Goal: Task Accomplishment & Management: Manage account settings

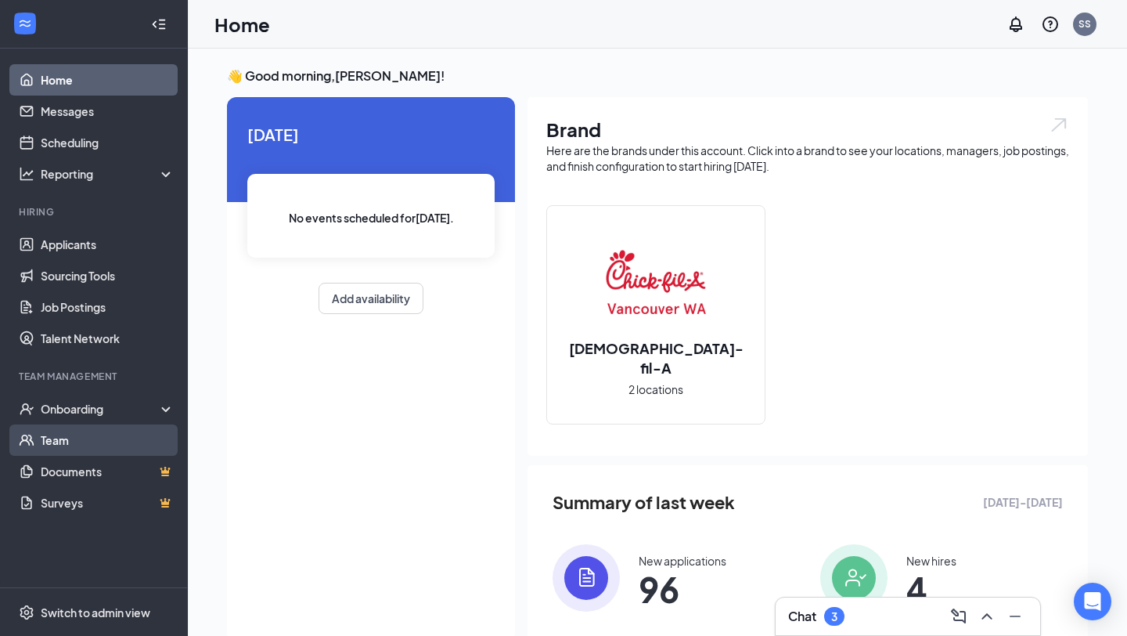
click at [69, 436] on link "Team" at bounding box center [108, 439] width 134 height 31
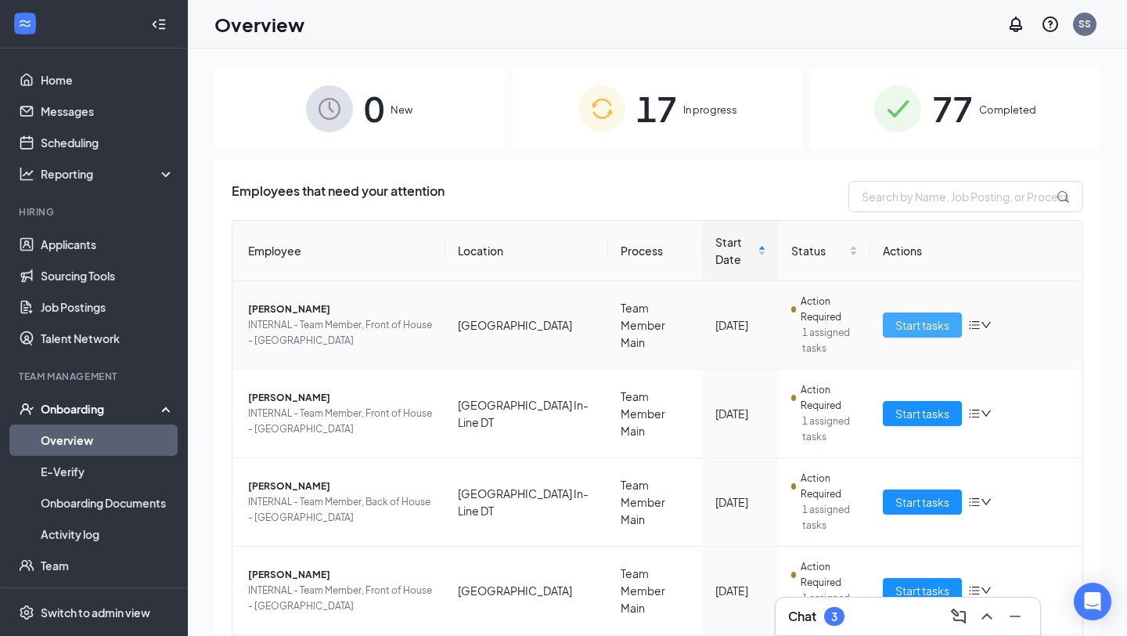
click at [948, 334] on button "Start tasks" at bounding box center [922, 324] width 79 height 25
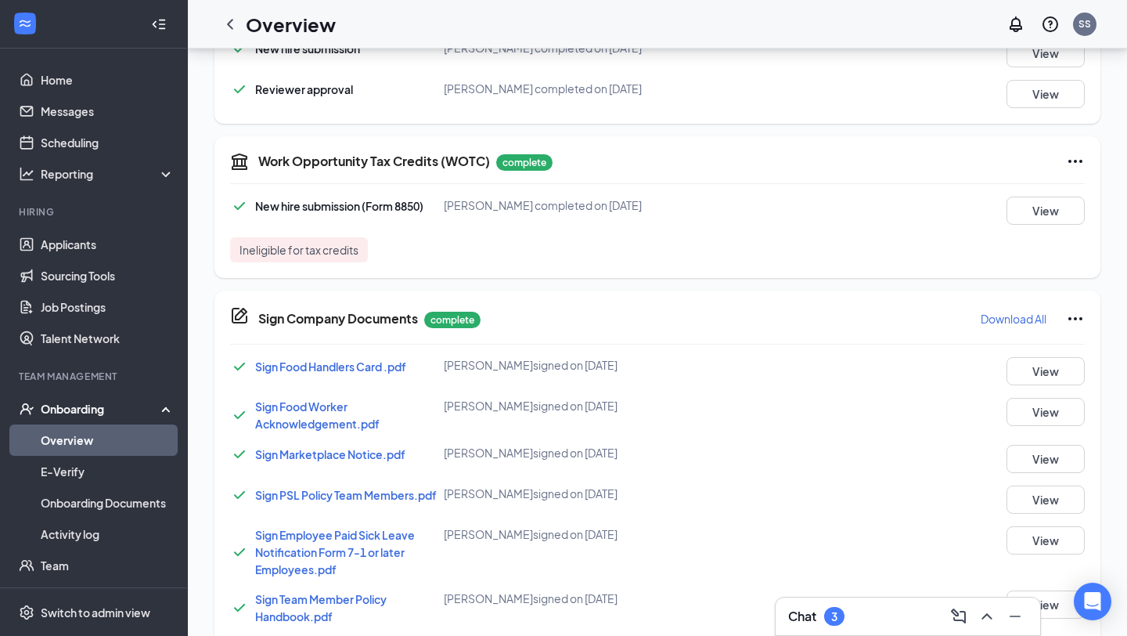
scroll to position [1229, 0]
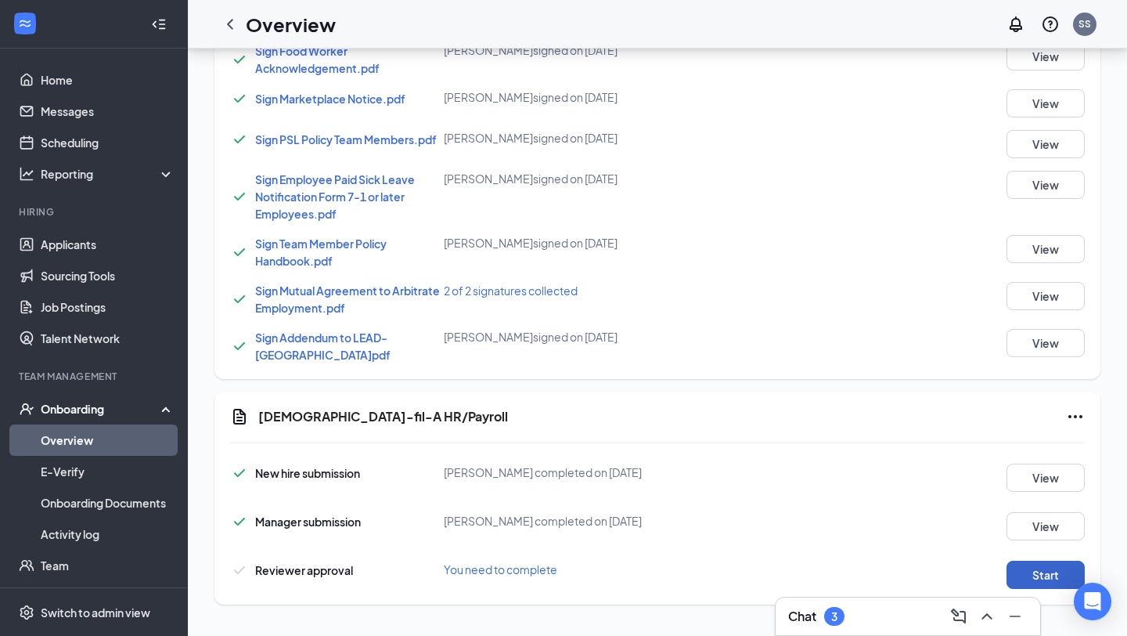
click at [1044, 579] on button "Start" at bounding box center [1046, 575] width 78 height 28
click at [1051, 572] on button "Start" at bounding box center [1046, 575] width 78 height 28
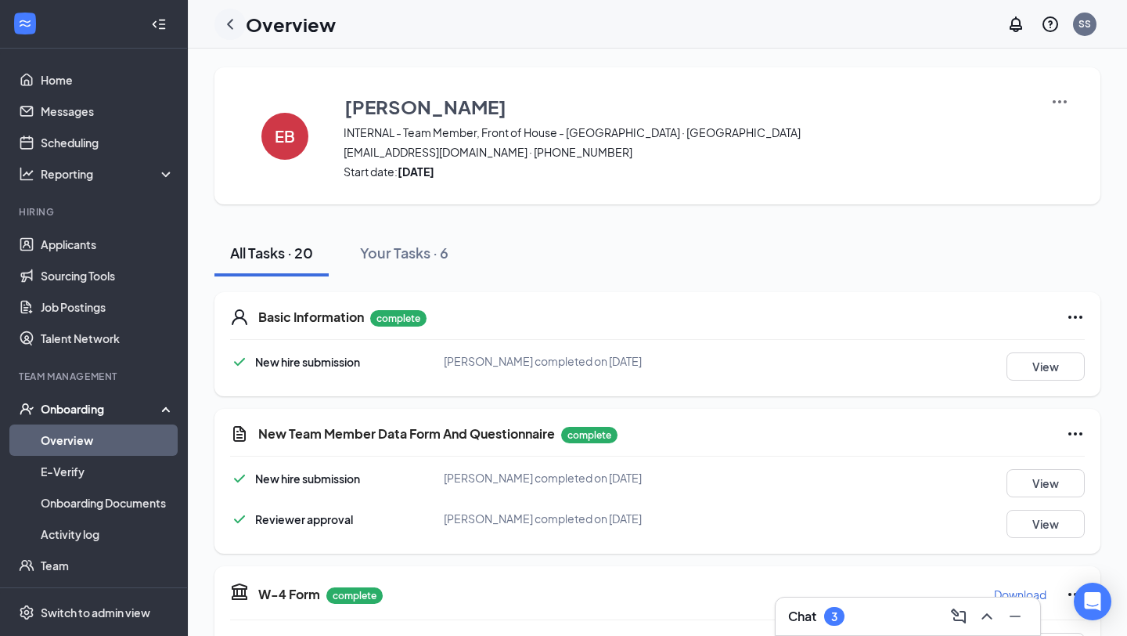
click at [232, 20] on icon "ChevronLeft" at bounding box center [230, 24] width 19 height 19
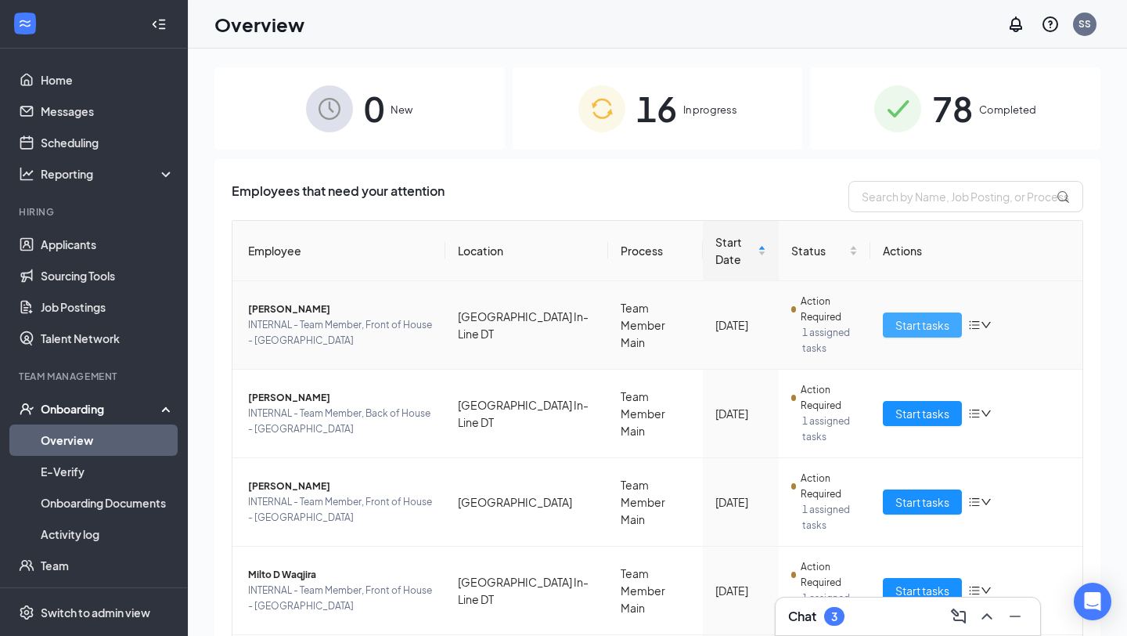
click at [909, 328] on span "Start tasks" at bounding box center [923, 324] width 54 height 17
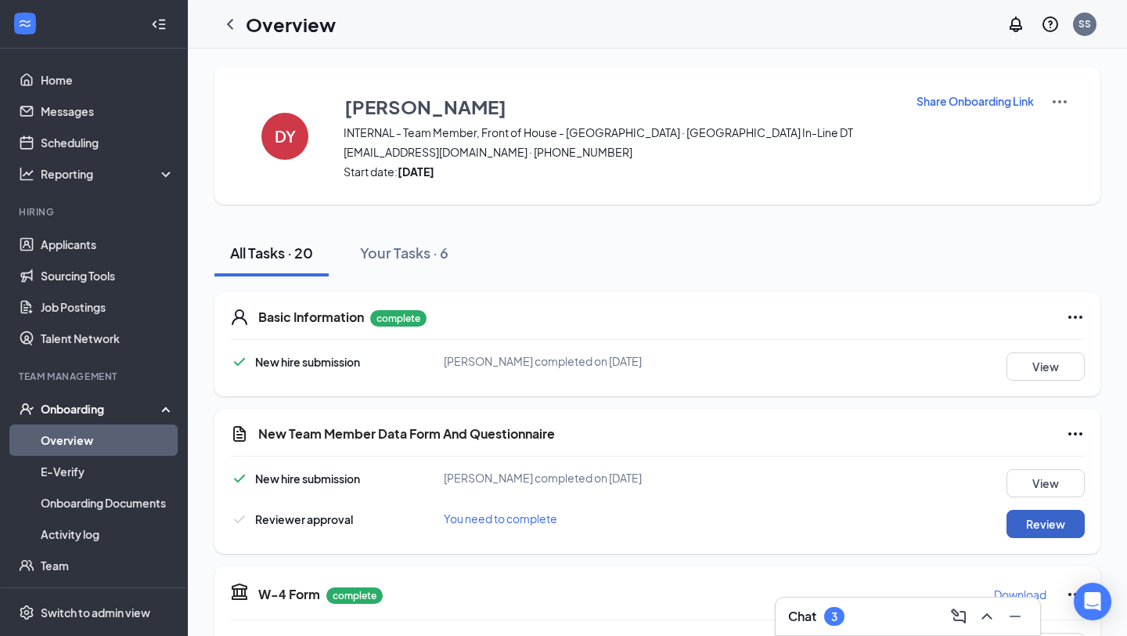
click at [1055, 534] on button "Review" at bounding box center [1046, 524] width 78 height 28
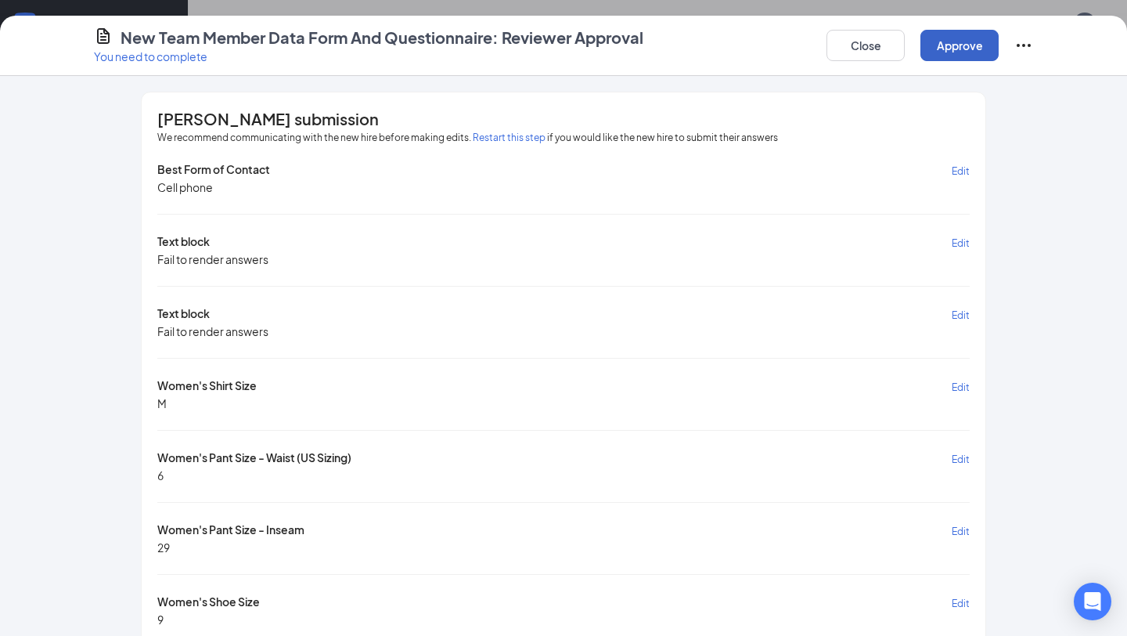
click at [970, 49] on button "Approve" at bounding box center [960, 45] width 78 height 31
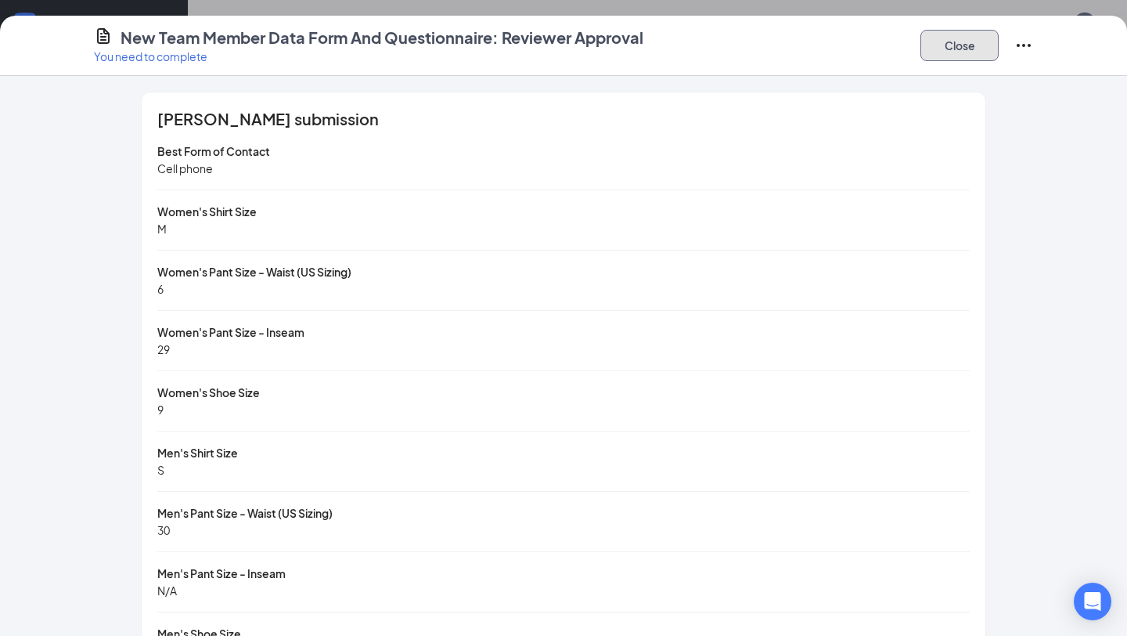
click at [990, 47] on button "Close" at bounding box center [960, 45] width 78 height 31
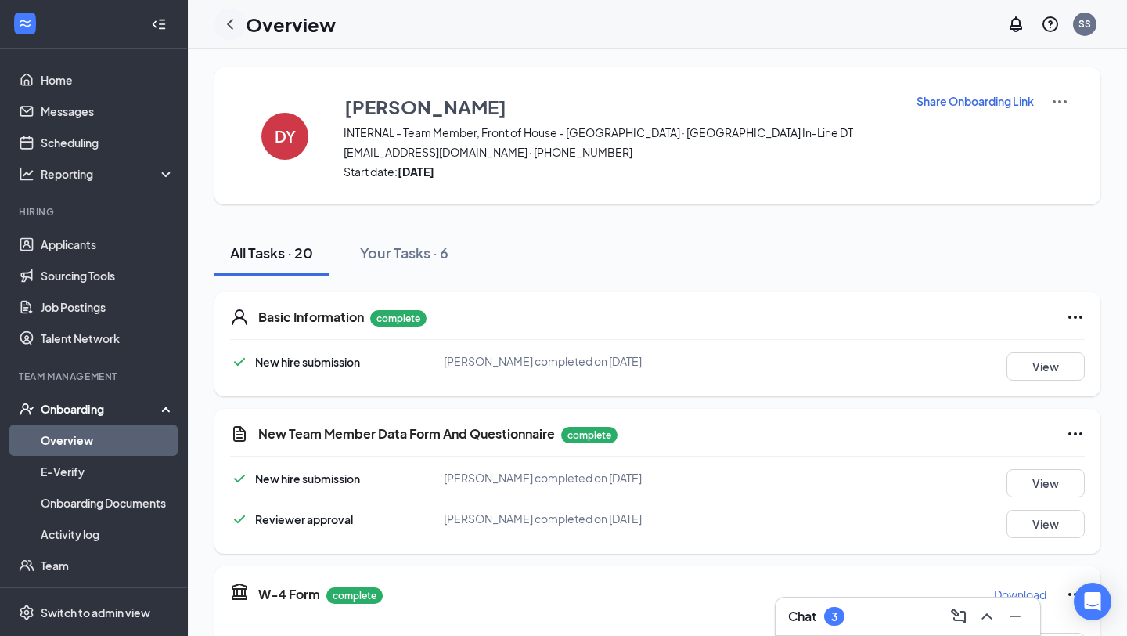
click at [230, 23] on icon "ChevronLeft" at bounding box center [230, 24] width 19 height 19
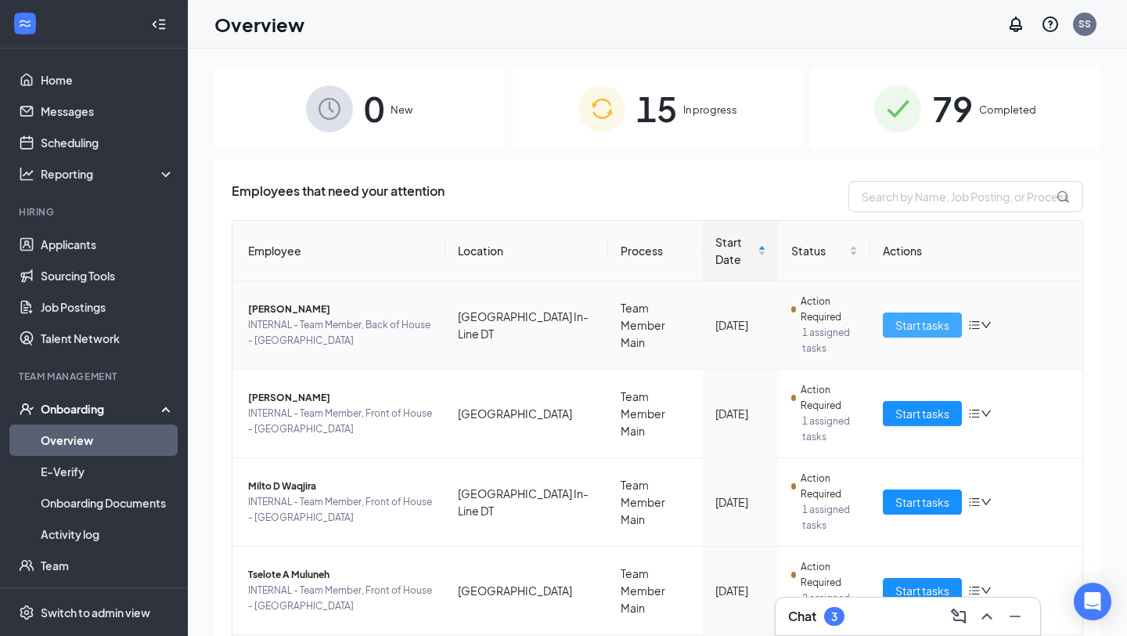
click at [921, 325] on span "Start tasks" at bounding box center [923, 324] width 54 height 17
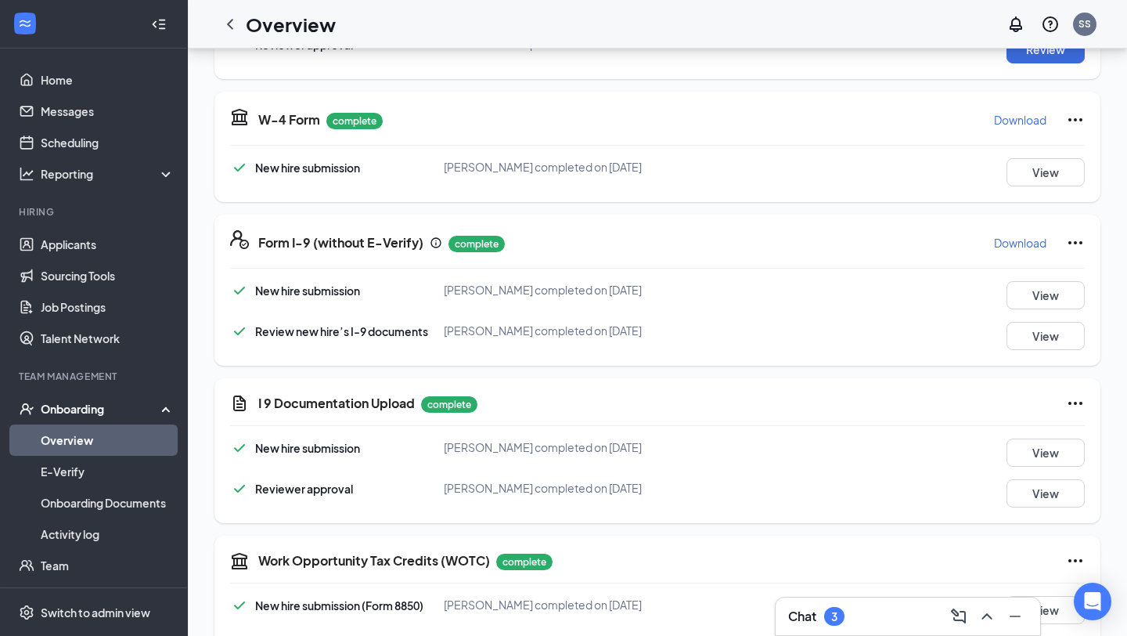
scroll to position [318, 0]
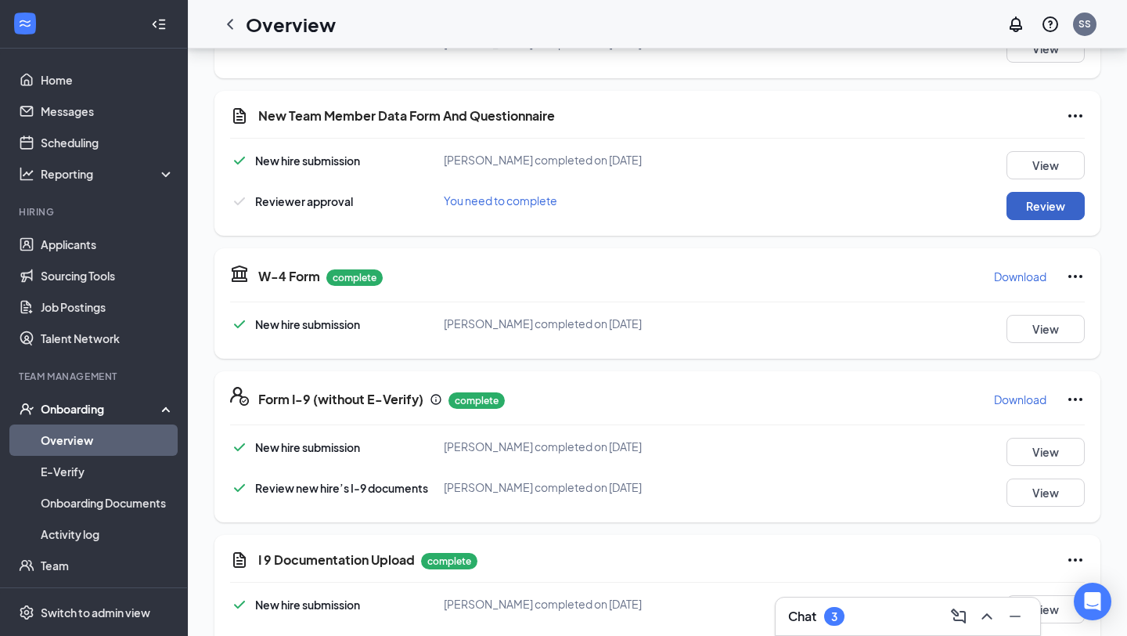
click at [1064, 200] on button "Review" at bounding box center [1046, 206] width 78 height 28
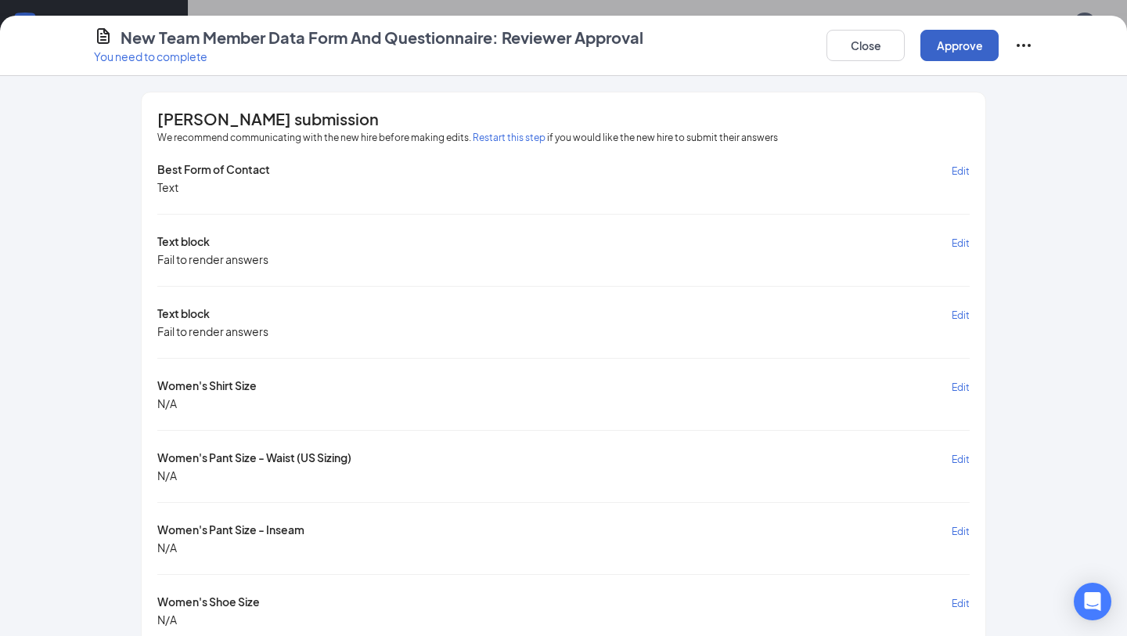
click at [951, 54] on button "Approve" at bounding box center [960, 45] width 78 height 31
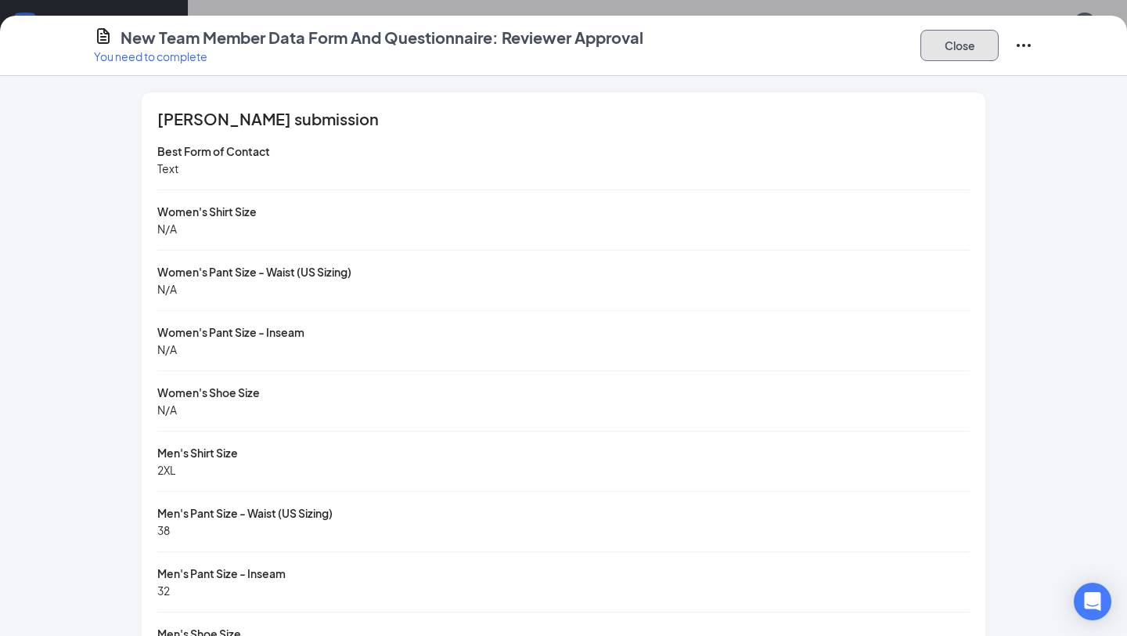
click at [968, 53] on button "Close" at bounding box center [960, 45] width 78 height 31
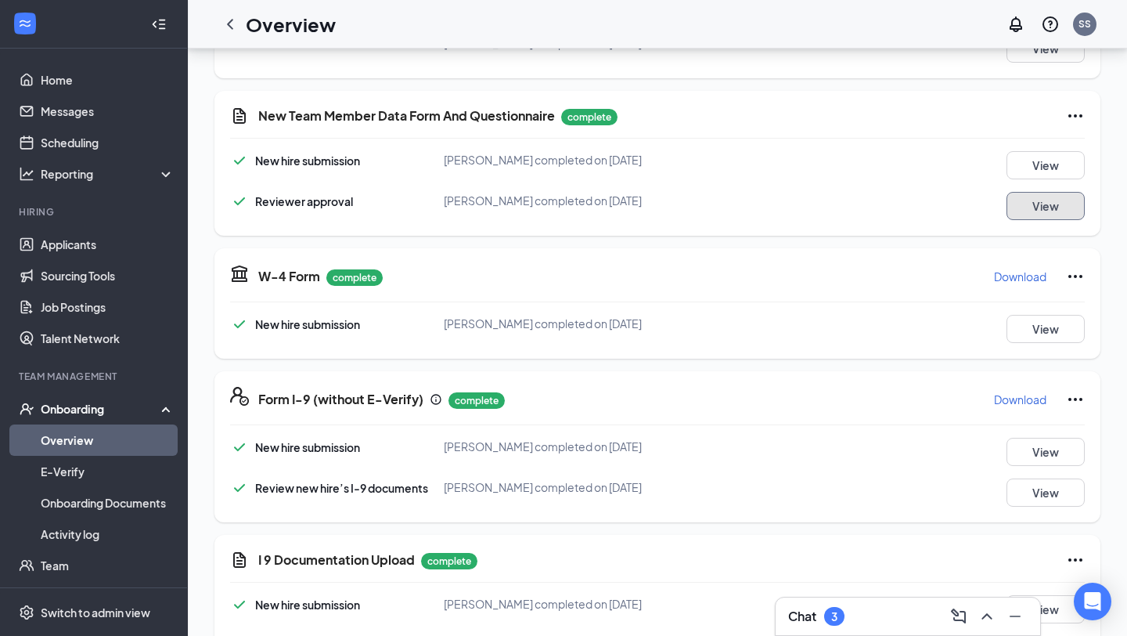
scroll to position [0, 0]
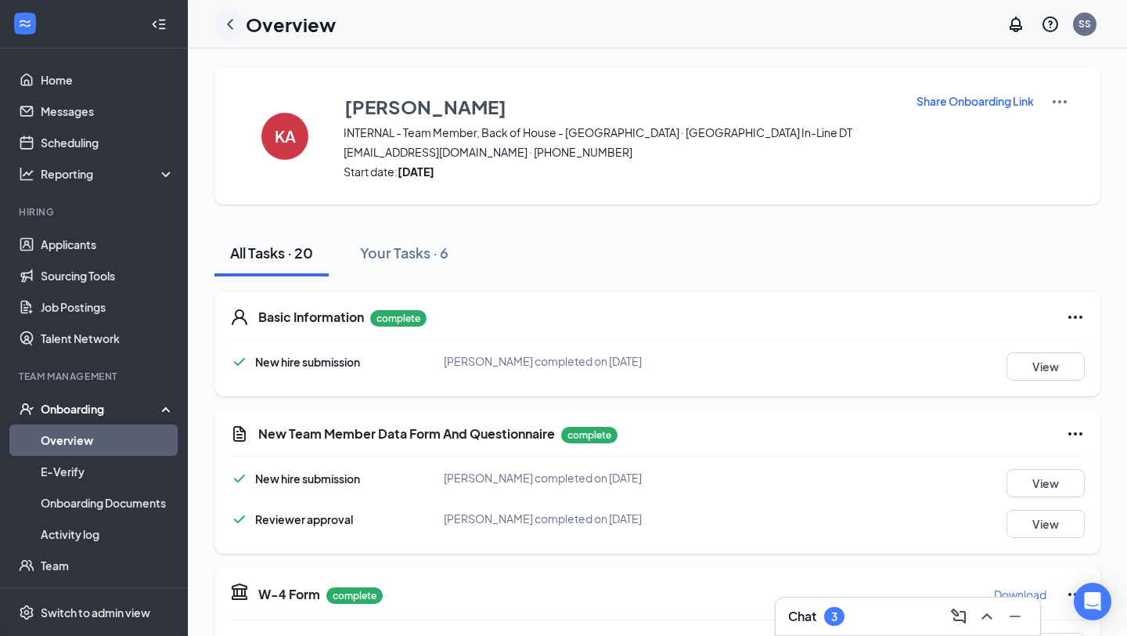
click at [231, 27] on icon "ChevronLeft" at bounding box center [230, 24] width 6 height 10
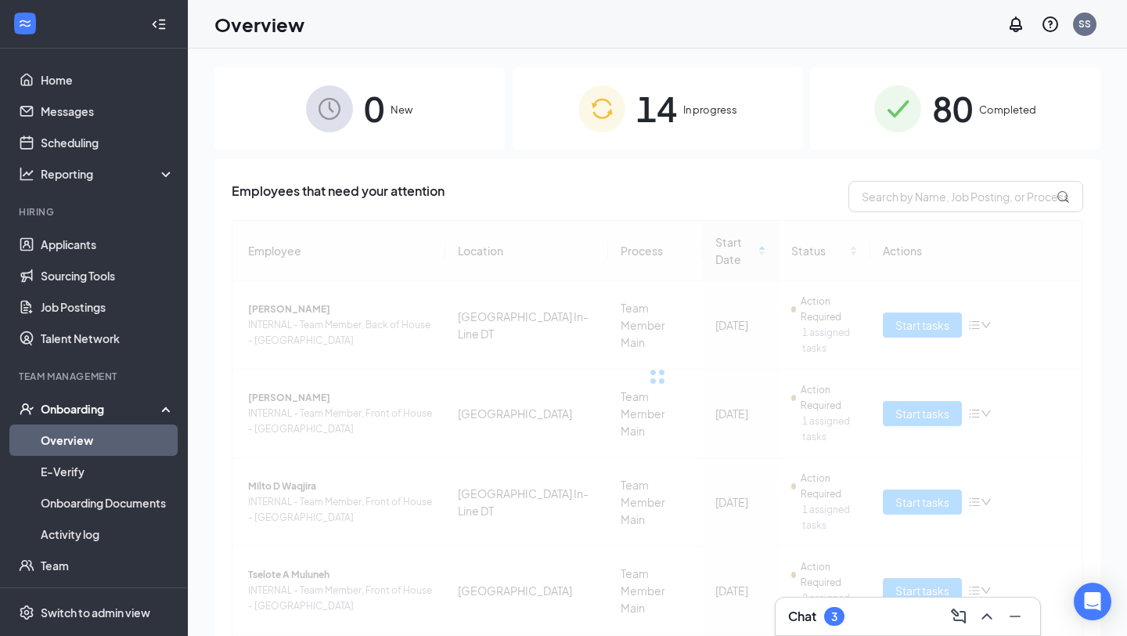
scroll to position [220, 0]
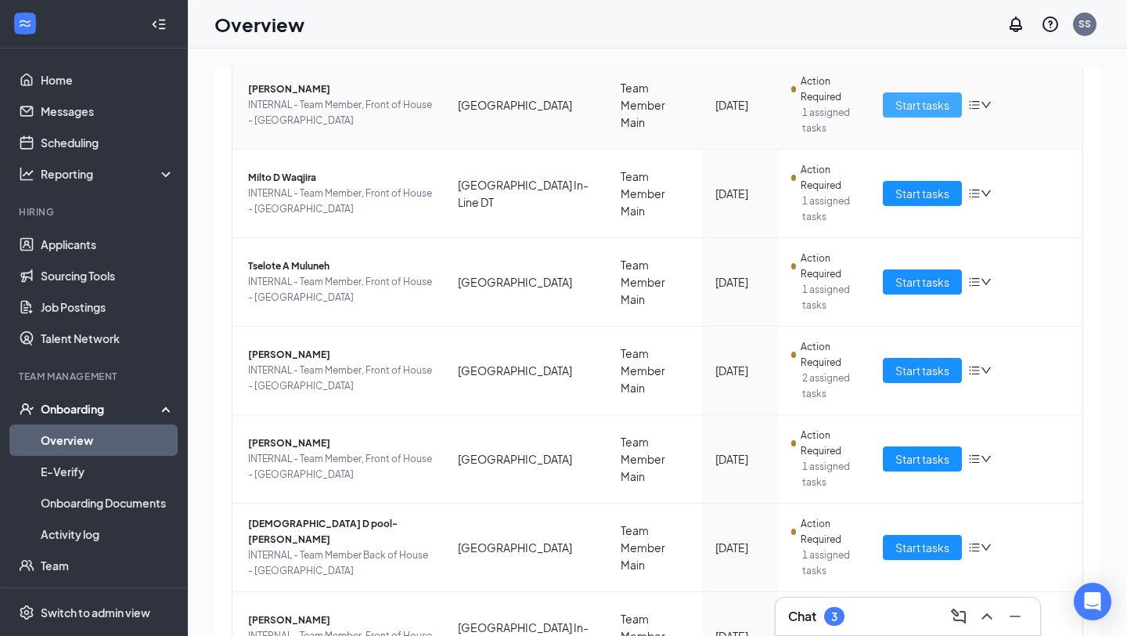
click at [911, 107] on span "Start tasks" at bounding box center [923, 104] width 54 height 17
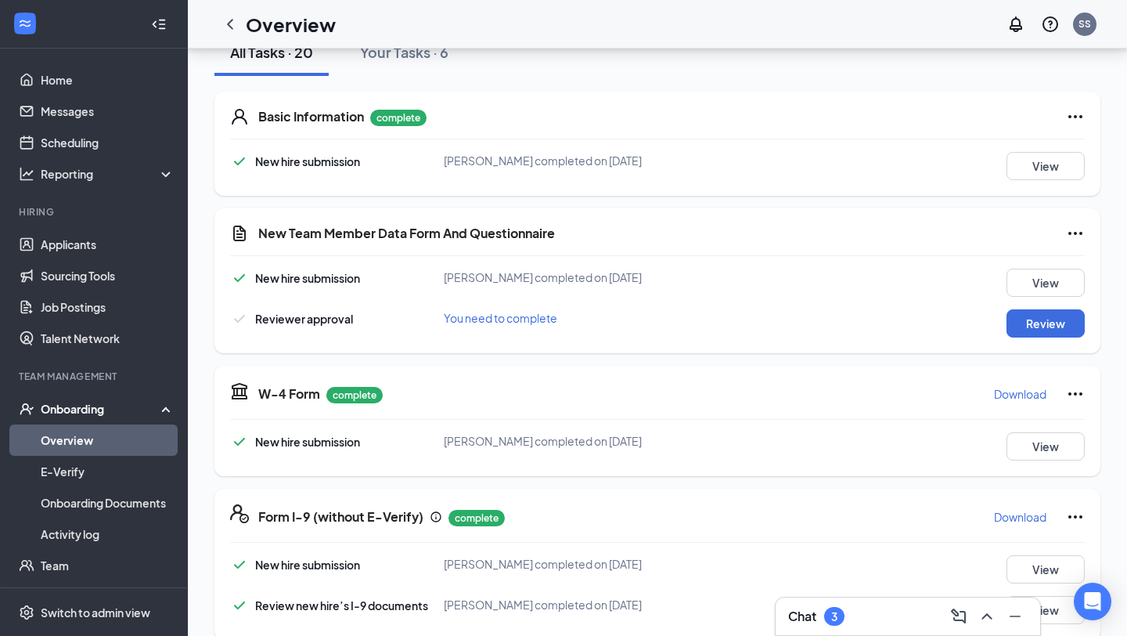
scroll to position [258, 0]
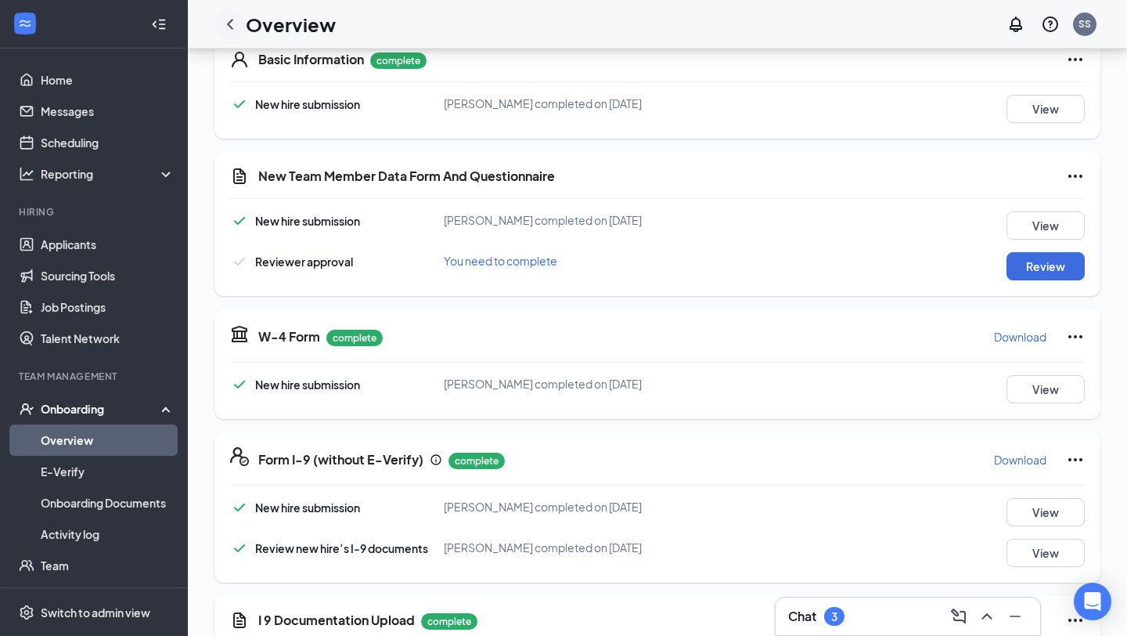
click at [228, 23] on icon "ChevronLeft" at bounding box center [230, 24] width 6 height 10
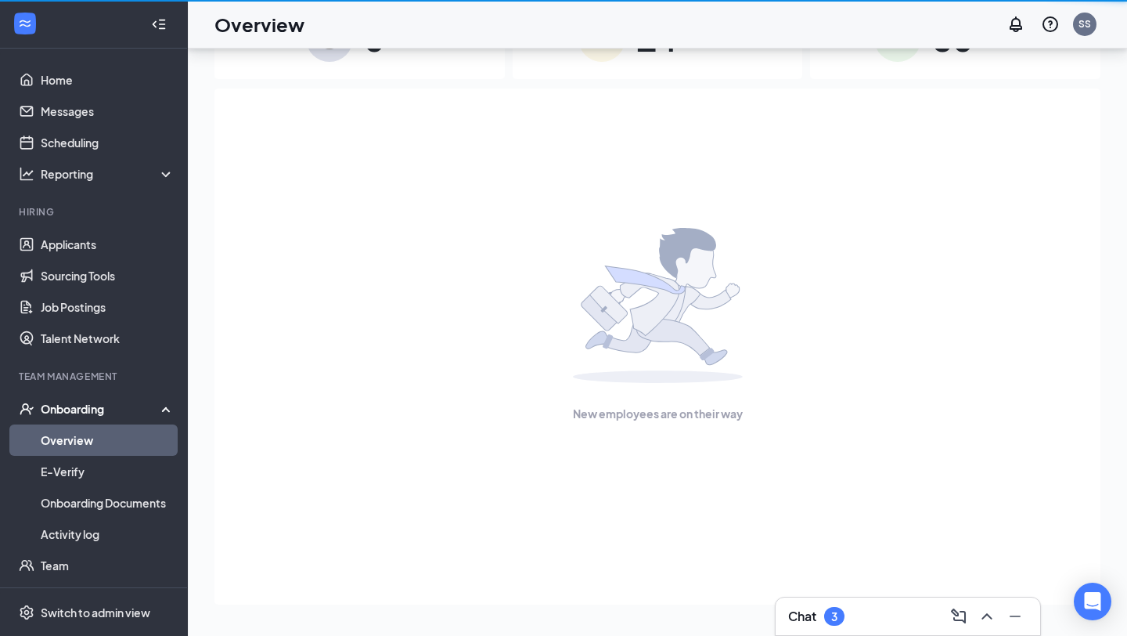
scroll to position [70, 0]
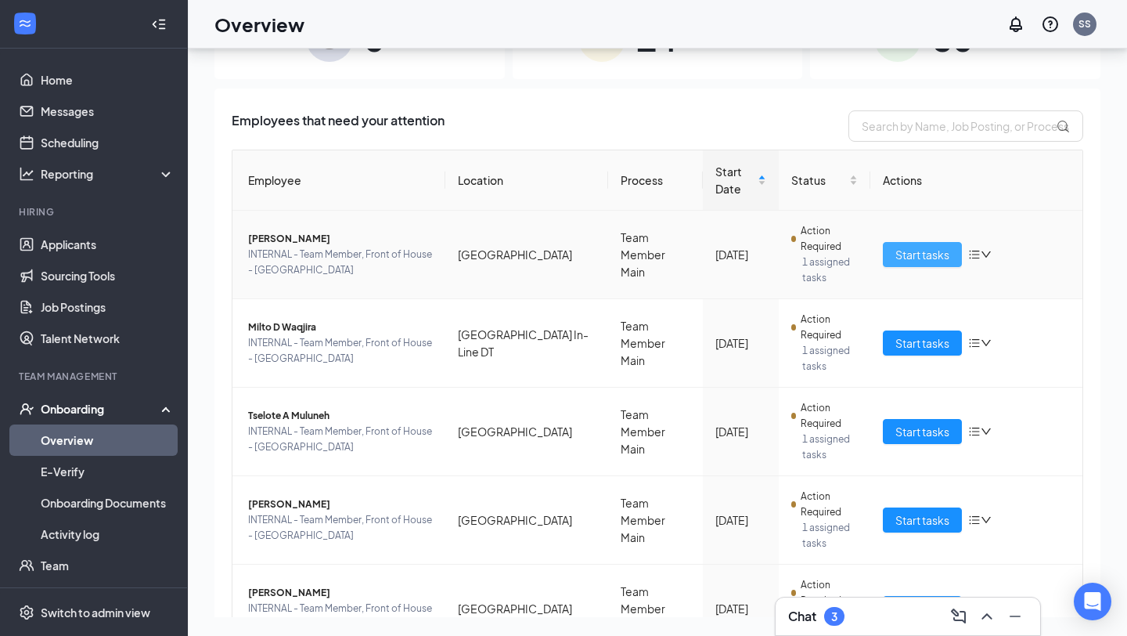
click at [944, 258] on span "Start tasks" at bounding box center [923, 254] width 54 height 17
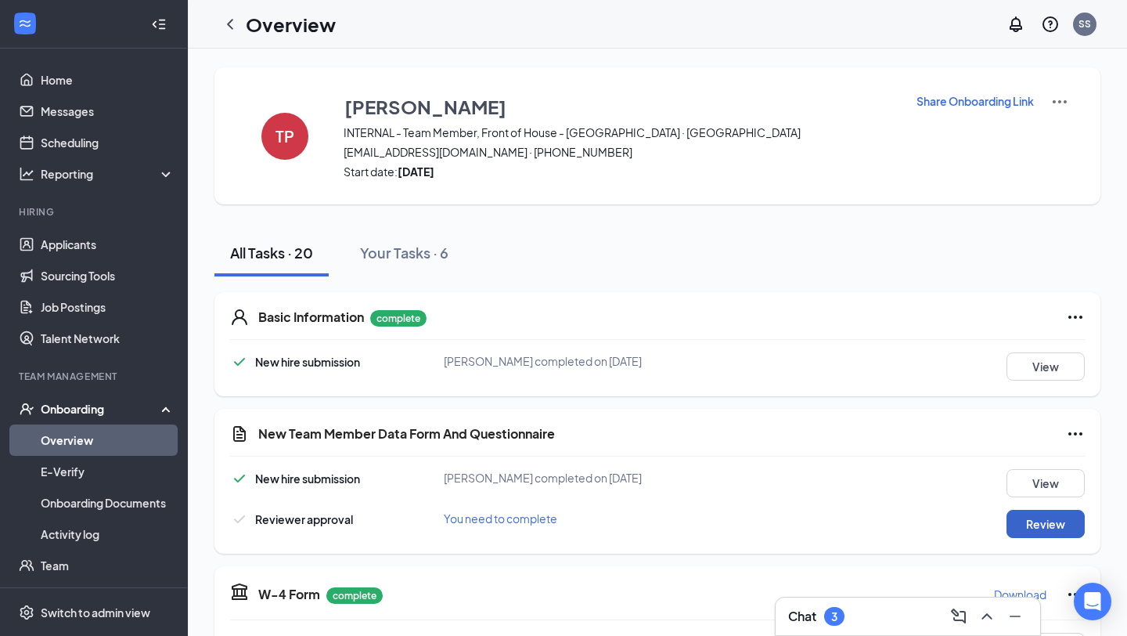
click at [1056, 519] on button "Review" at bounding box center [1046, 524] width 78 height 28
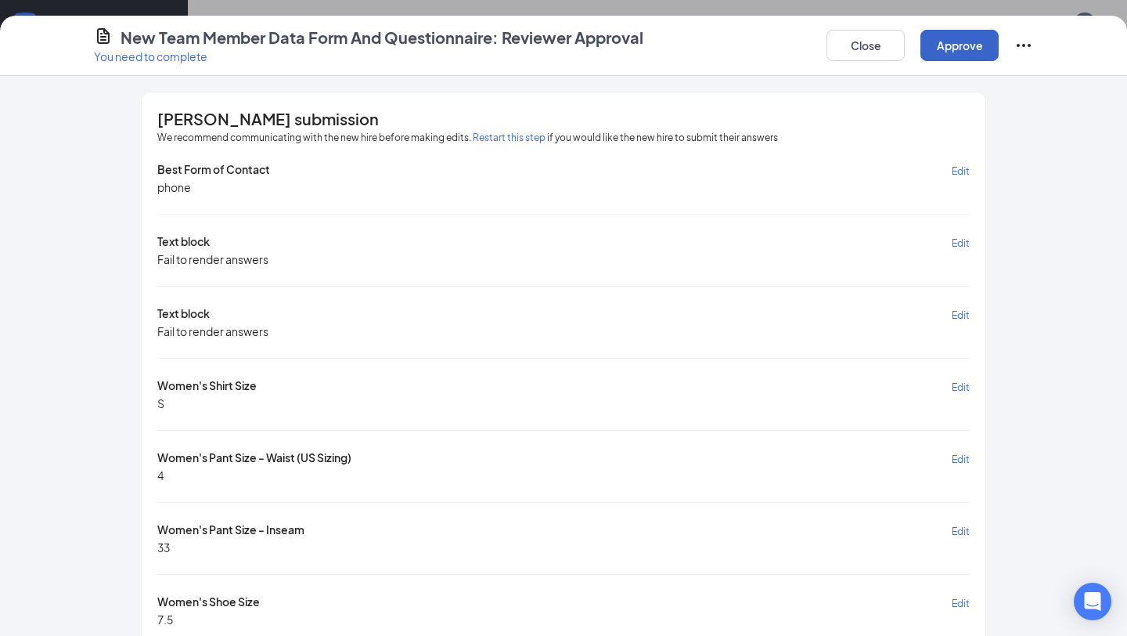
click at [961, 52] on button "Approve" at bounding box center [960, 45] width 78 height 31
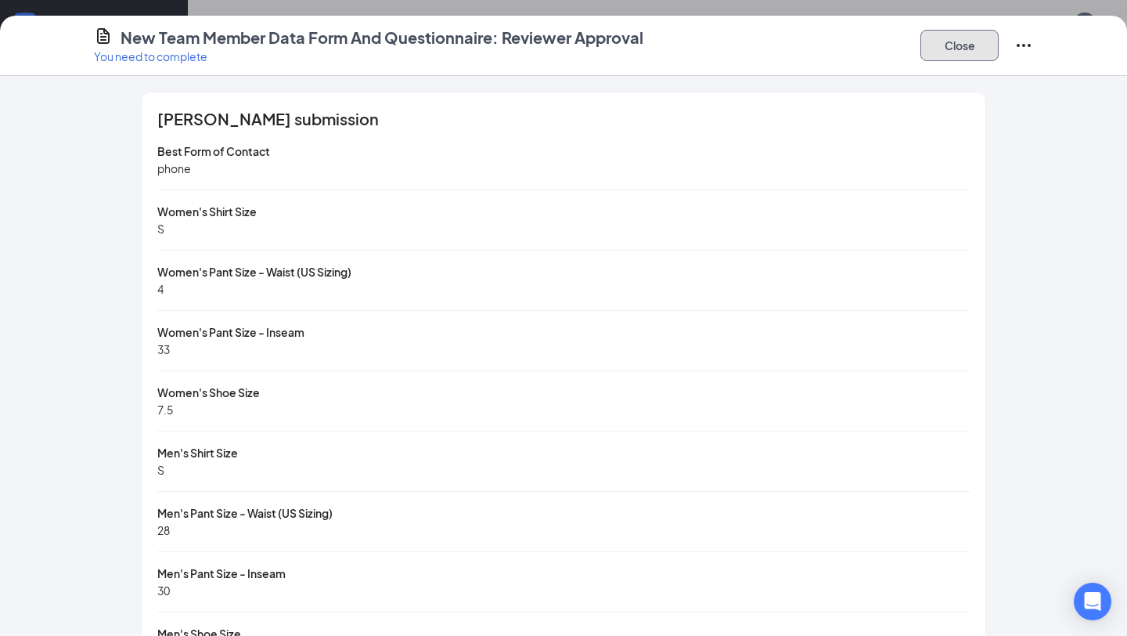
click at [969, 45] on button "Close" at bounding box center [960, 45] width 78 height 31
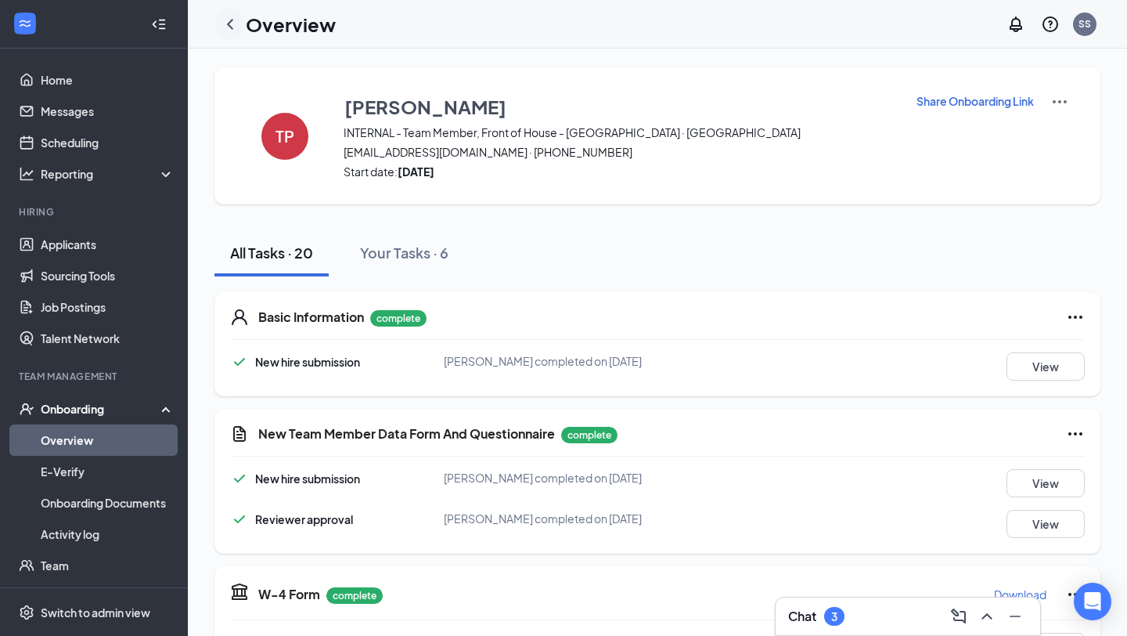
click at [233, 26] on icon "ChevronLeft" at bounding box center [230, 24] width 19 height 19
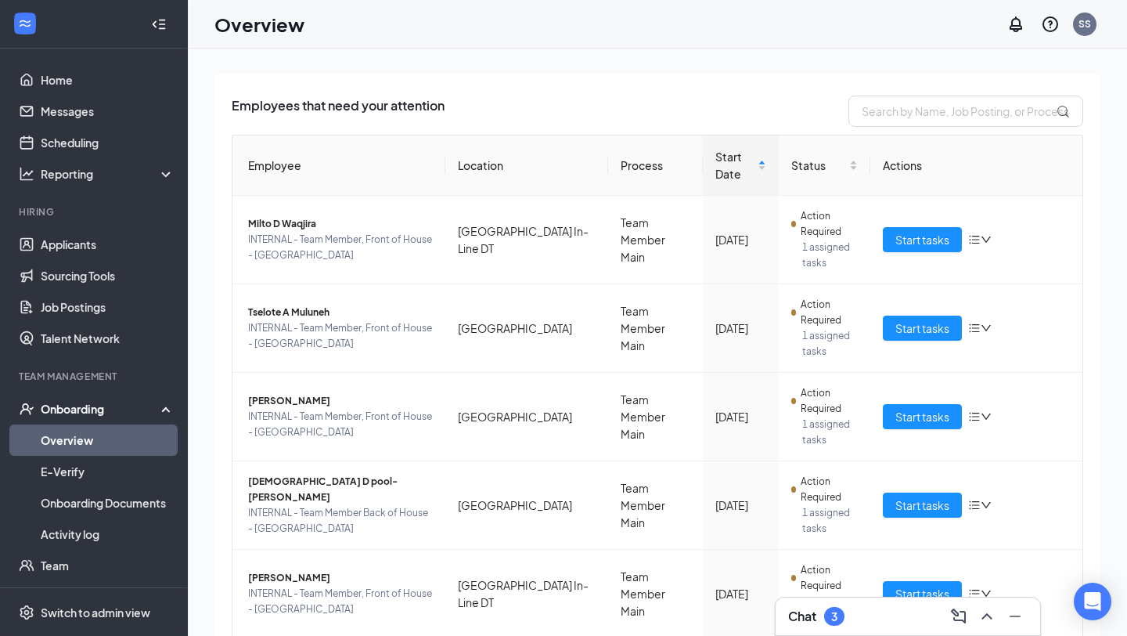
scroll to position [138, 0]
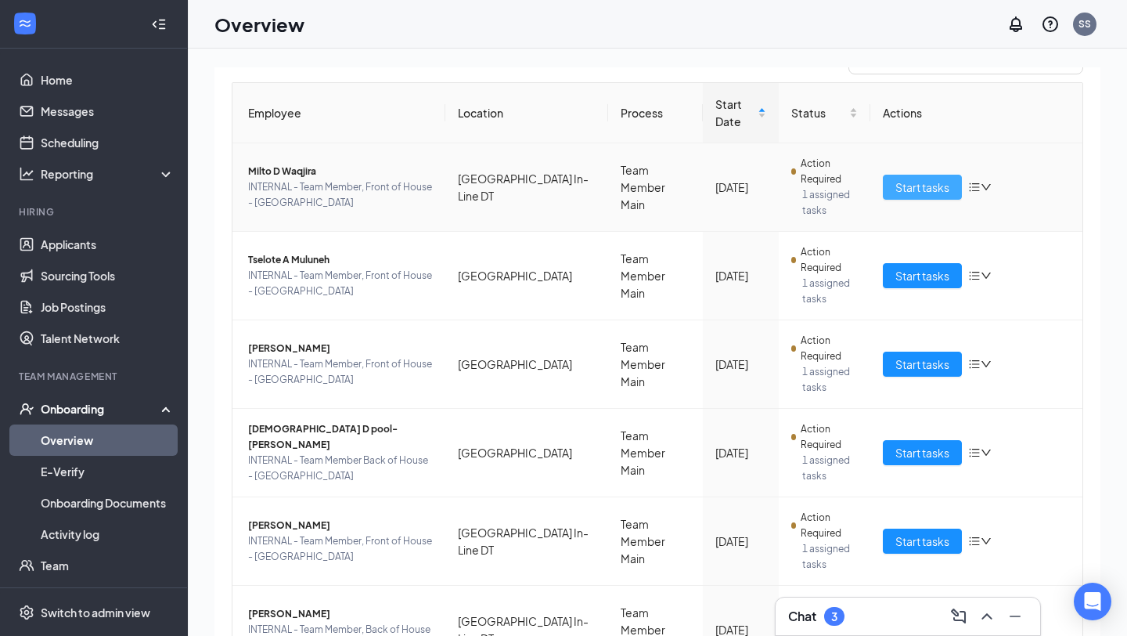
click at [945, 184] on span "Start tasks" at bounding box center [923, 186] width 54 height 17
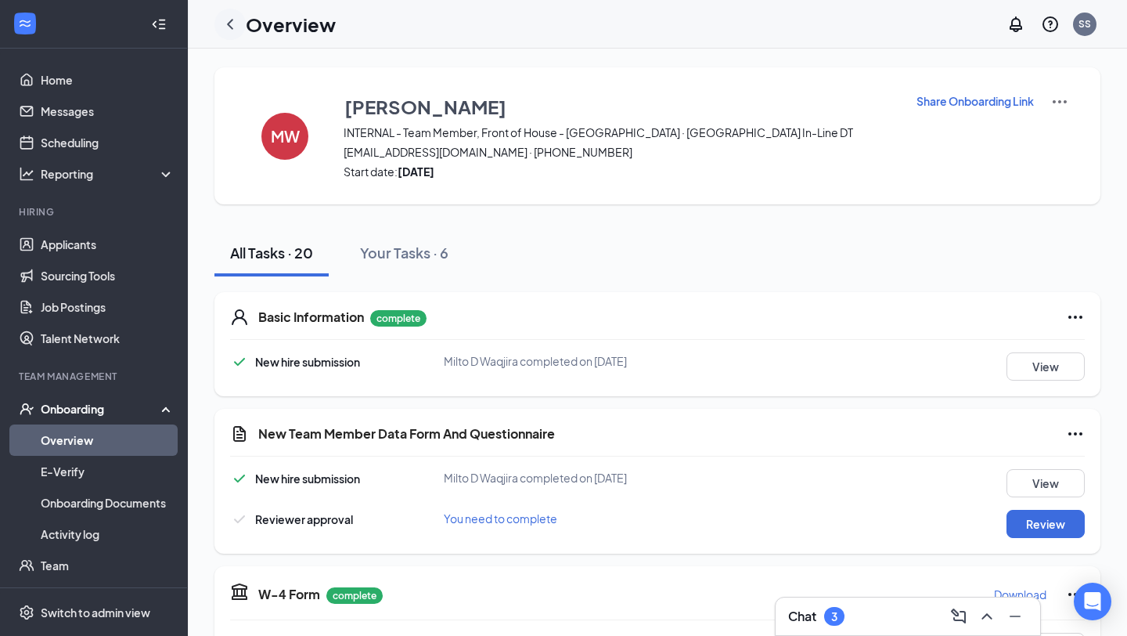
click at [228, 20] on icon "ChevronLeft" at bounding box center [230, 24] width 19 height 19
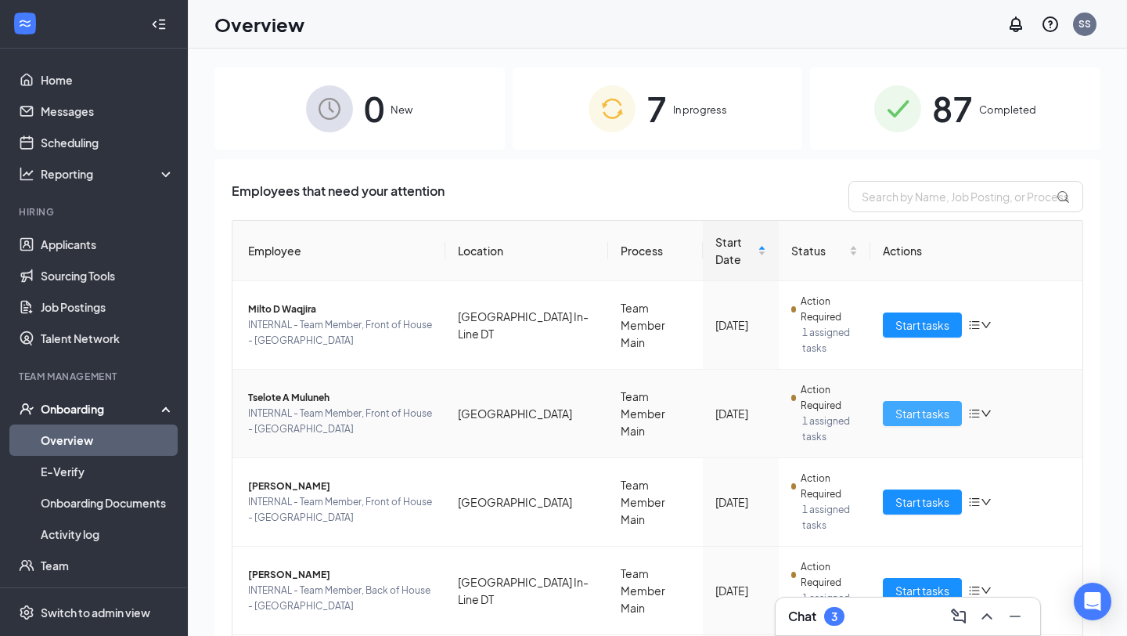
click at [935, 417] on span "Start tasks" at bounding box center [923, 413] width 54 height 17
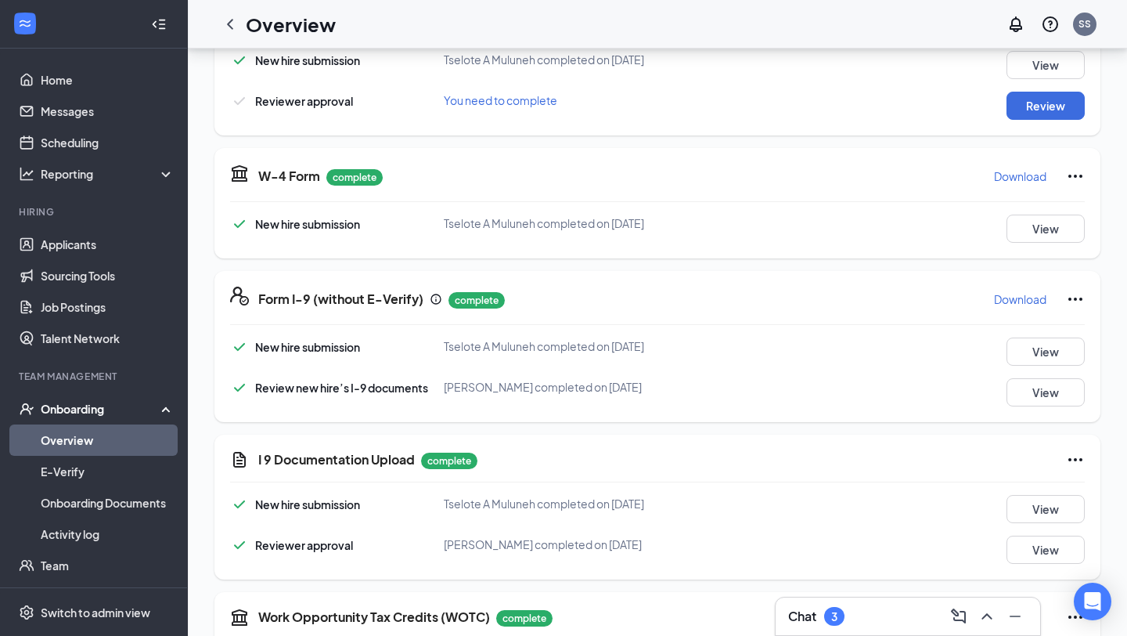
scroll to position [419, 0]
click at [1058, 99] on button "Review" at bounding box center [1046, 105] width 78 height 28
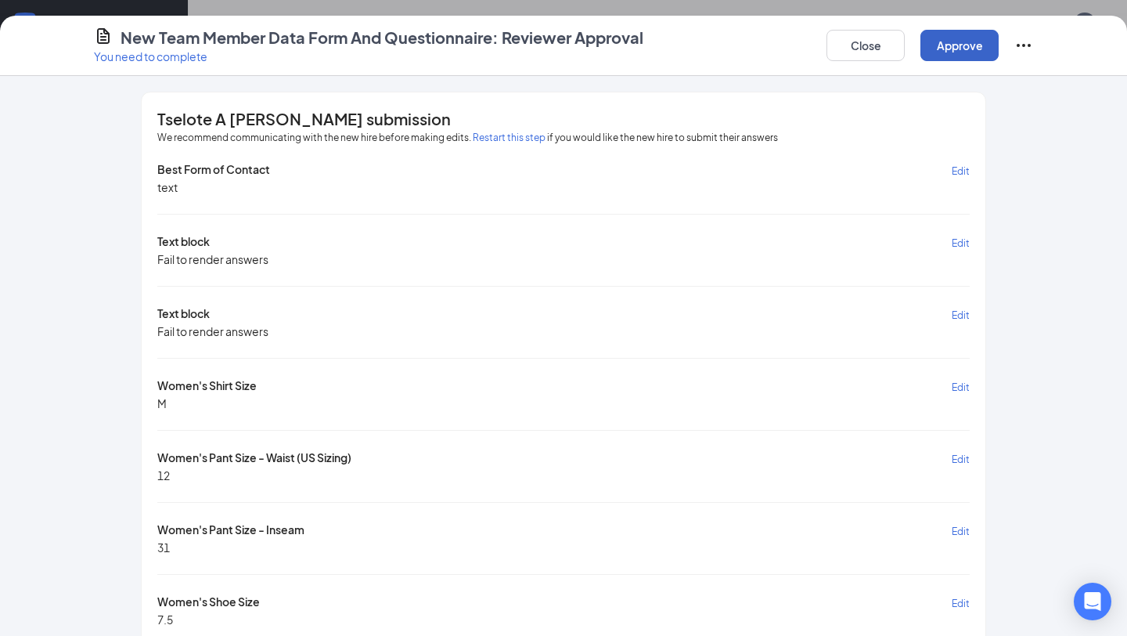
click at [958, 40] on button "Approve" at bounding box center [960, 45] width 78 height 31
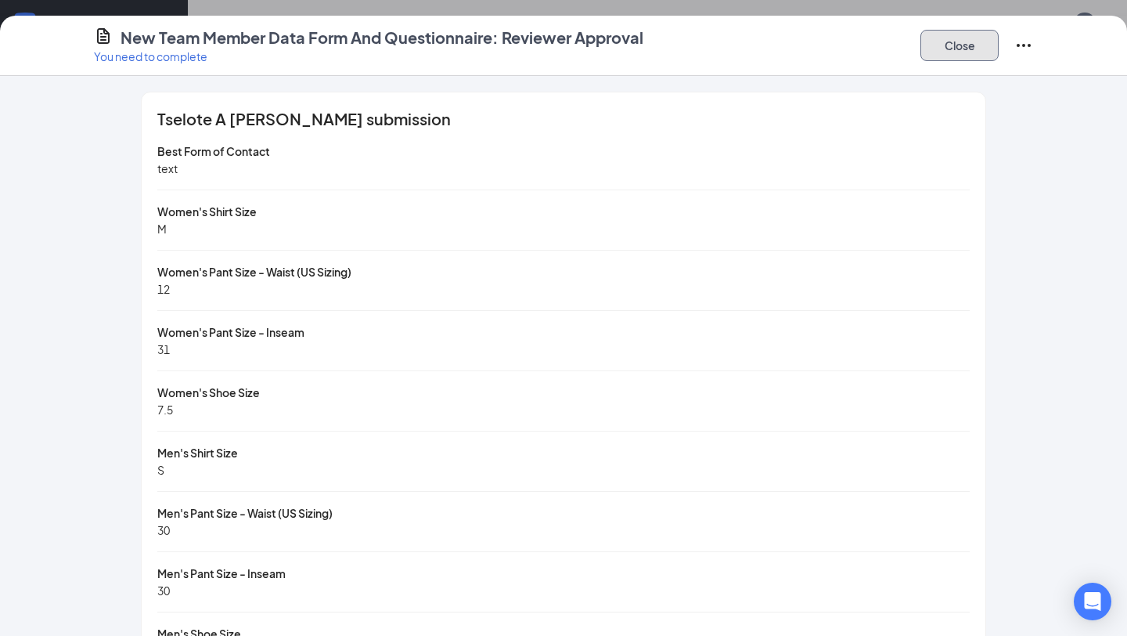
click at [972, 47] on button "Close" at bounding box center [960, 45] width 78 height 31
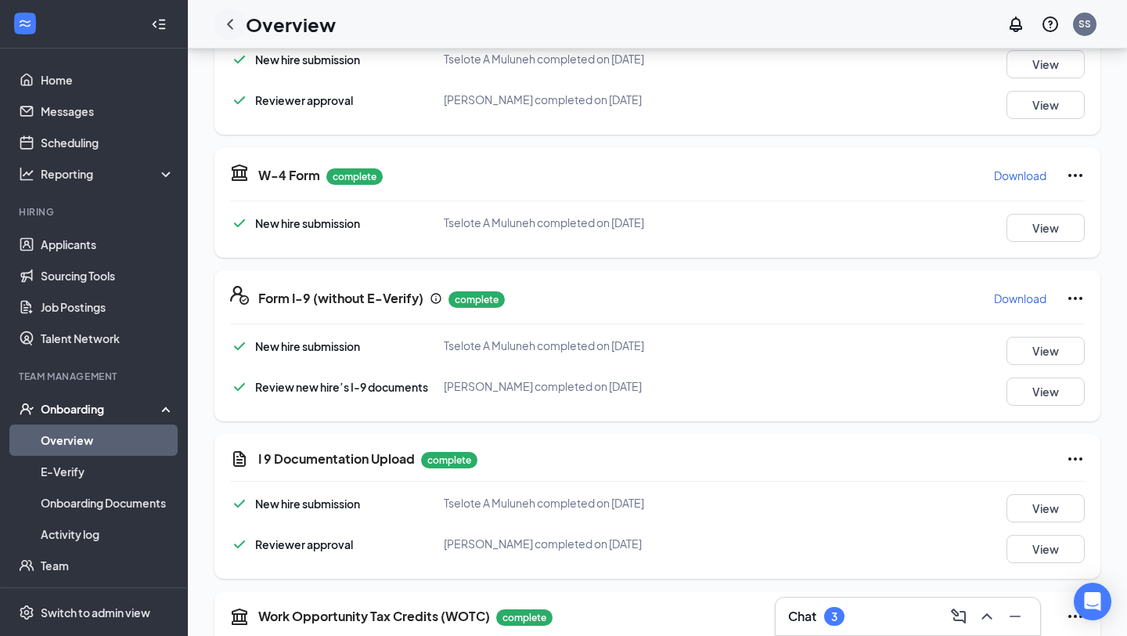
click at [229, 19] on icon "ChevronLeft" at bounding box center [230, 24] width 19 height 19
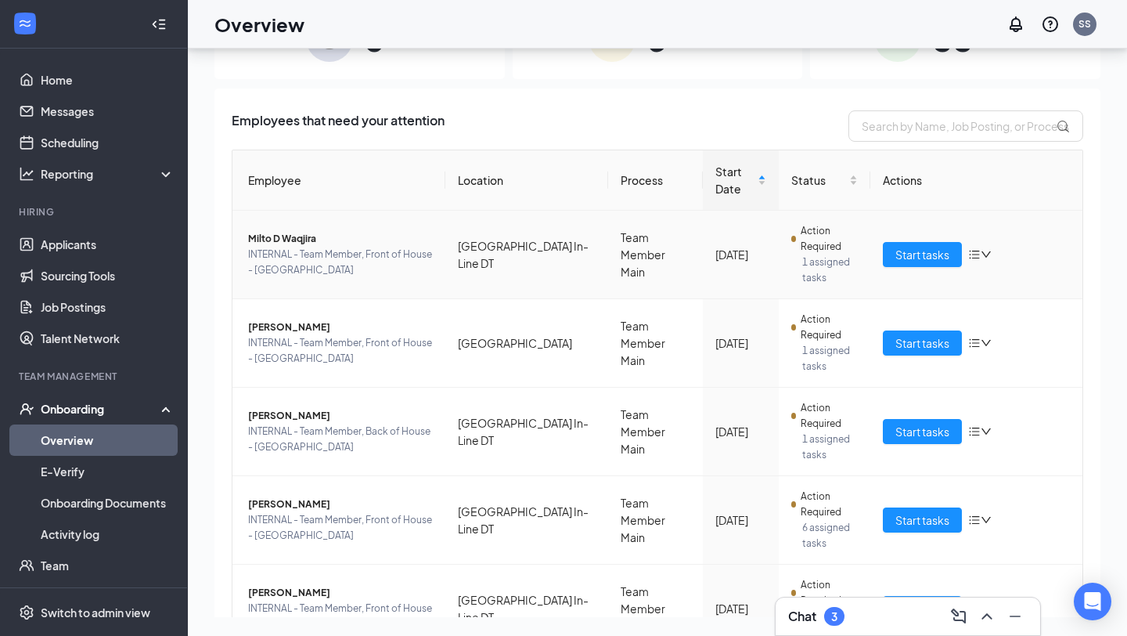
scroll to position [29, 0]
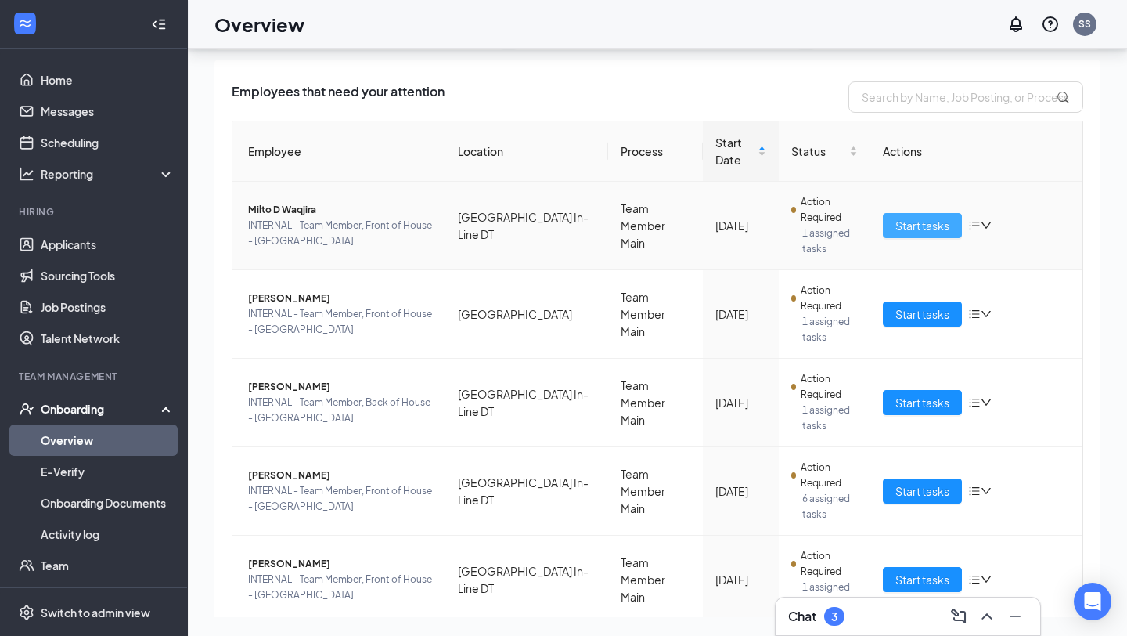
click at [927, 219] on span "Start tasks" at bounding box center [923, 225] width 54 height 17
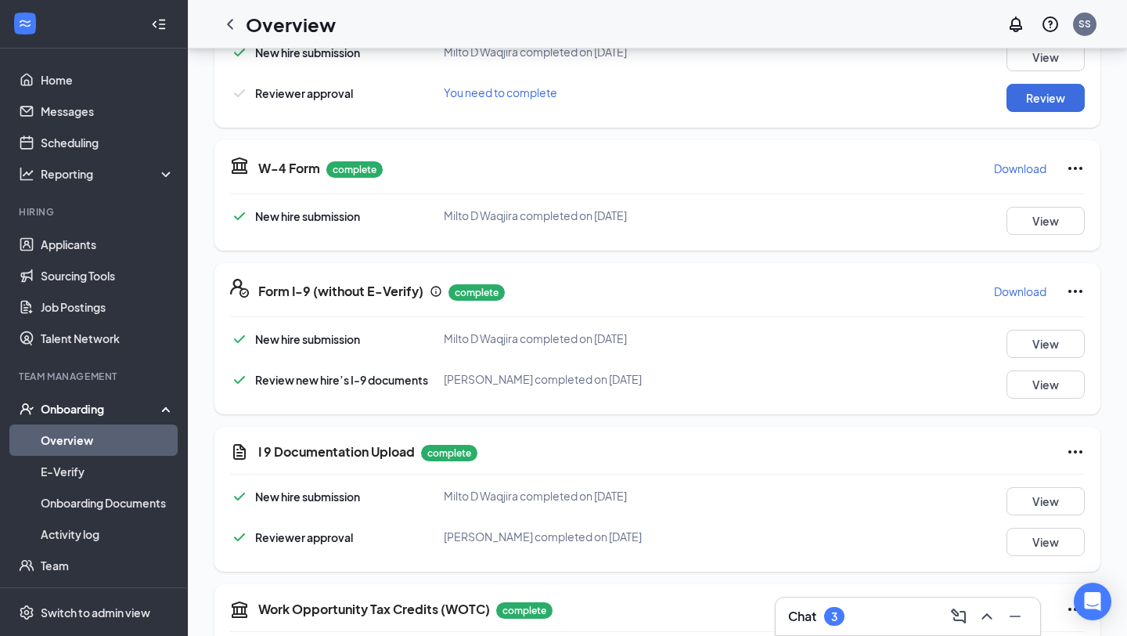
scroll to position [431, 0]
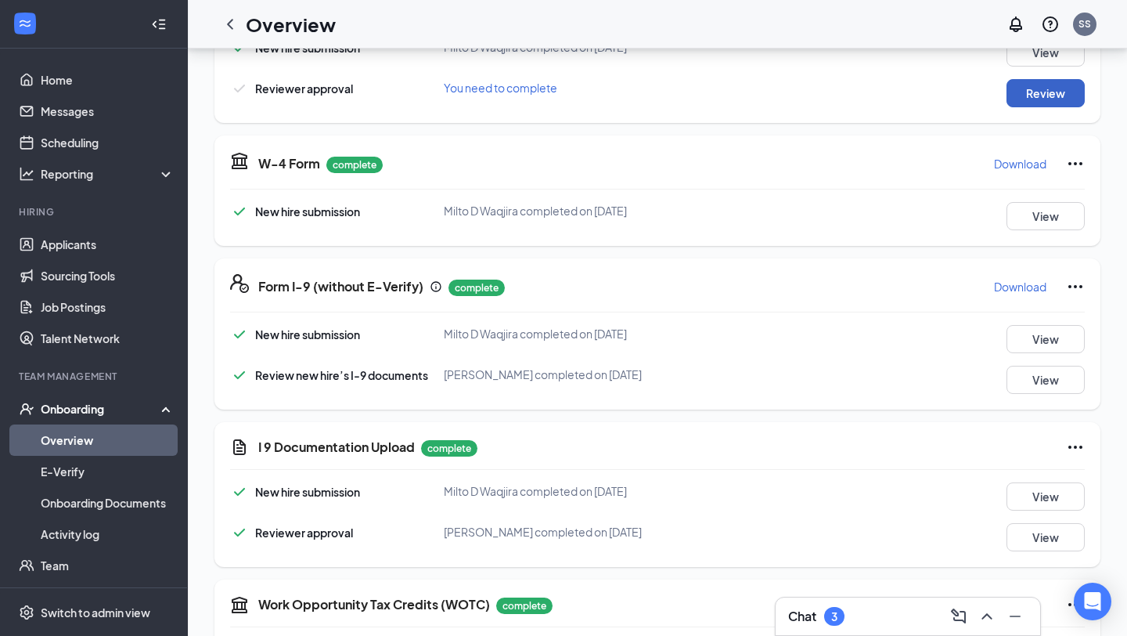
click at [1040, 89] on button "Review" at bounding box center [1046, 93] width 78 height 28
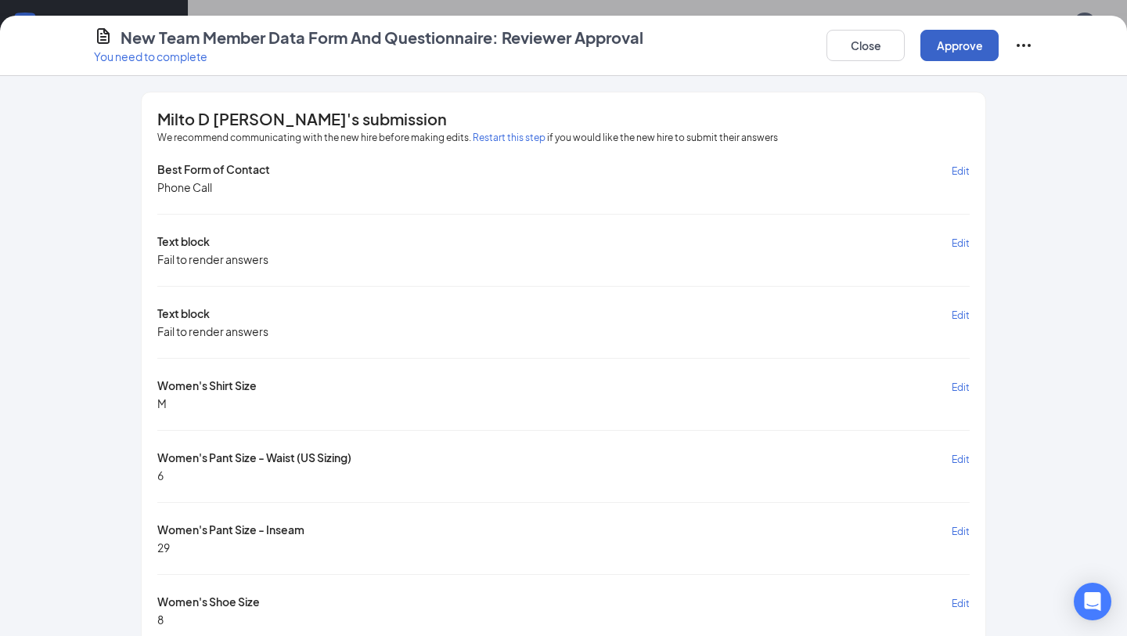
click at [949, 48] on button "Approve" at bounding box center [960, 45] width 78 height 31
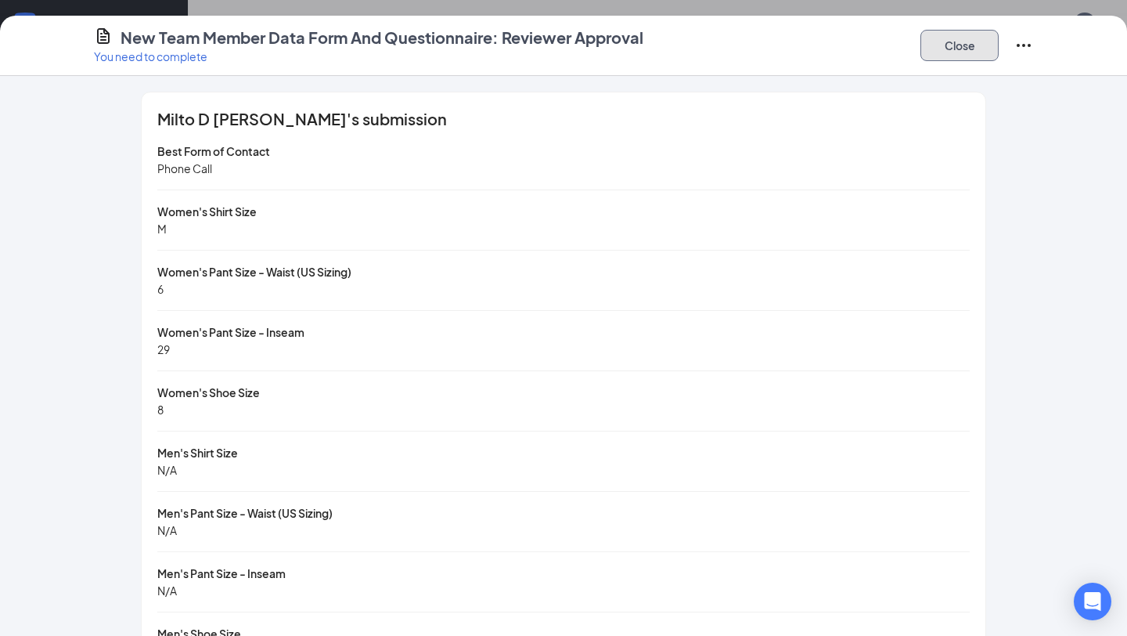
click at [965, 43] on button "Close" at bounding box center [960, 45] width 78 height 31
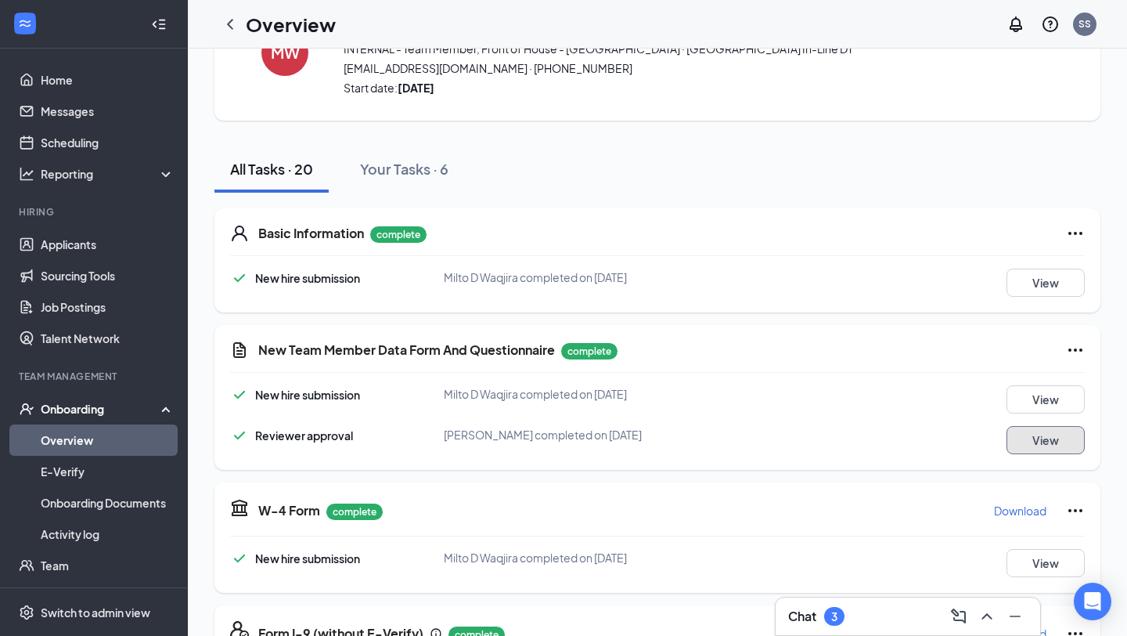
scroll to position [0, 0]
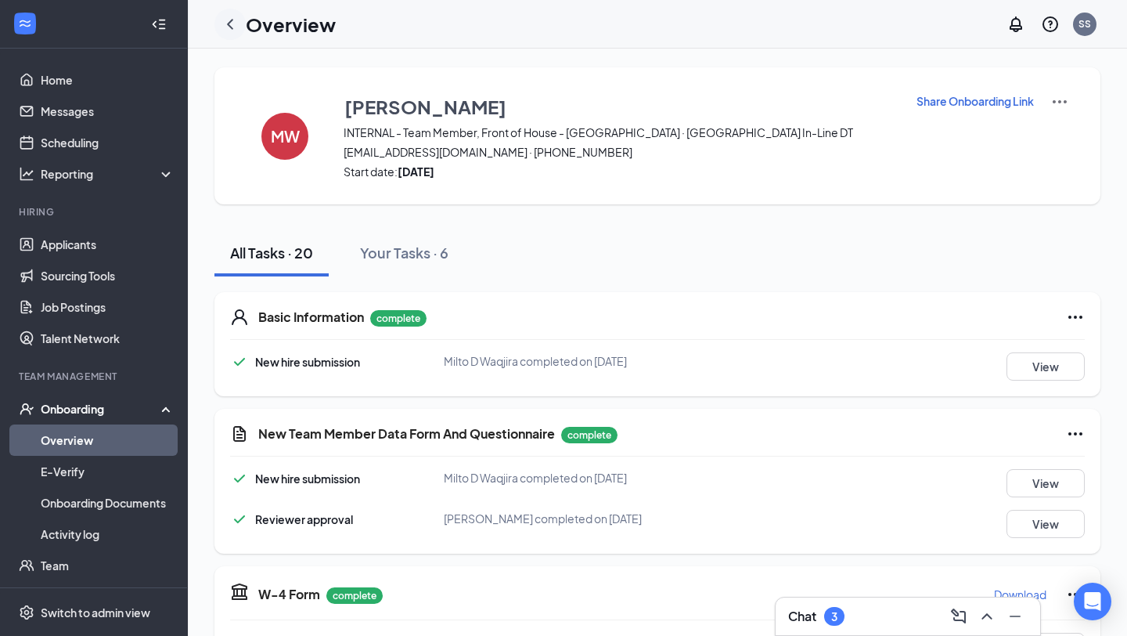
click at [233, 21] on icon "ChevronLeft" at bounding box center [230, 24] width 19 height 19
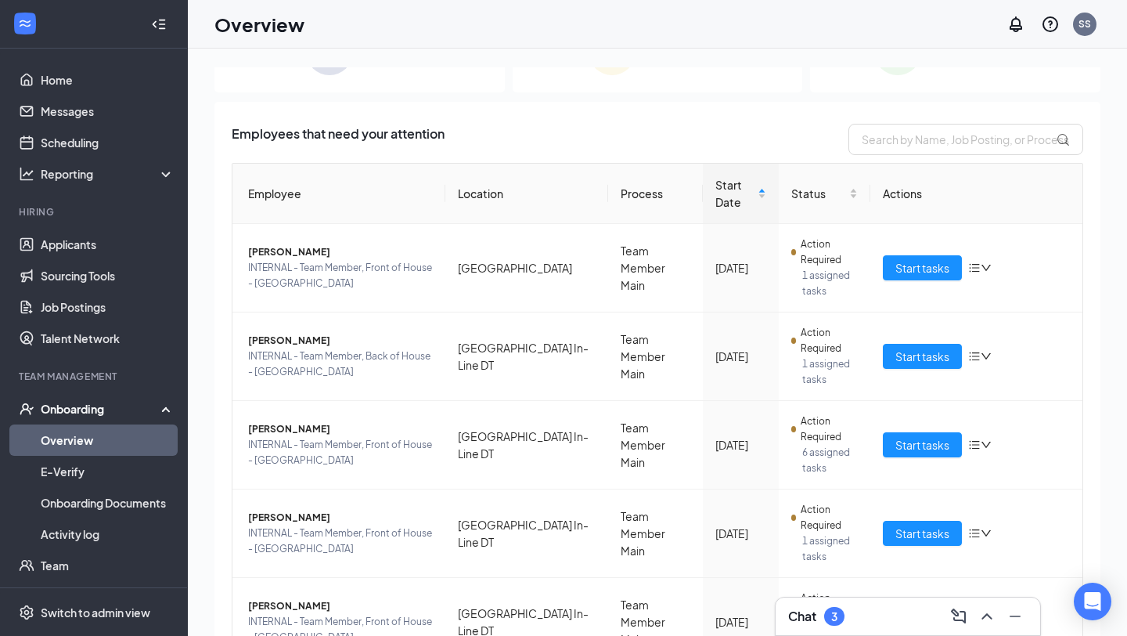
scroll to position [142, 0]
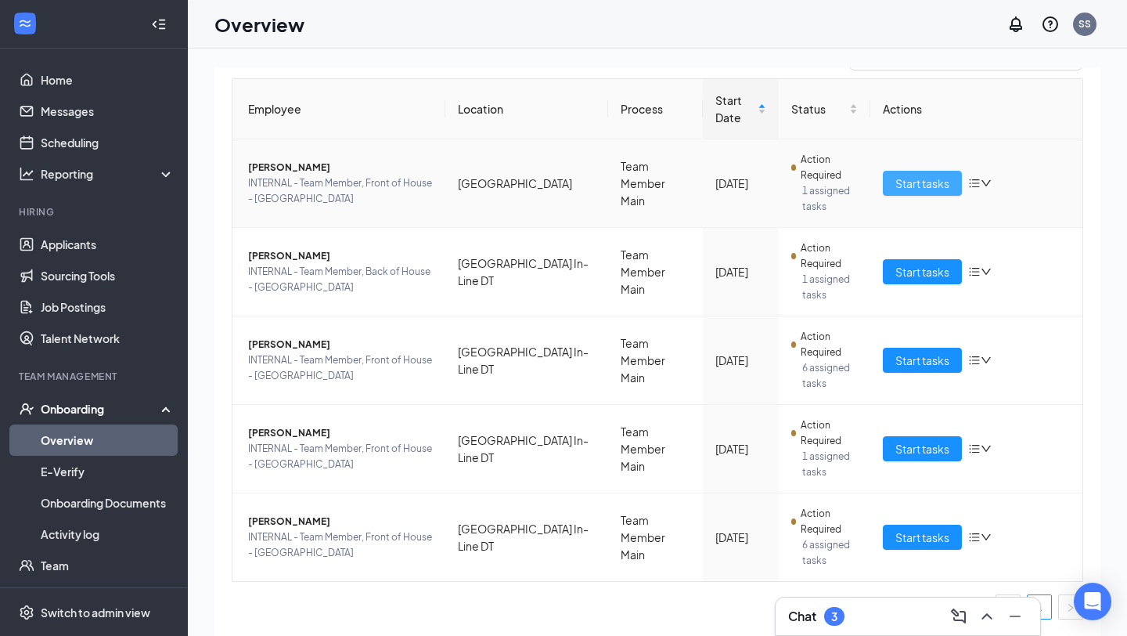
click at [933, 182] on span "Start tasks" at bounding box center [923, 183] width 54 height 17
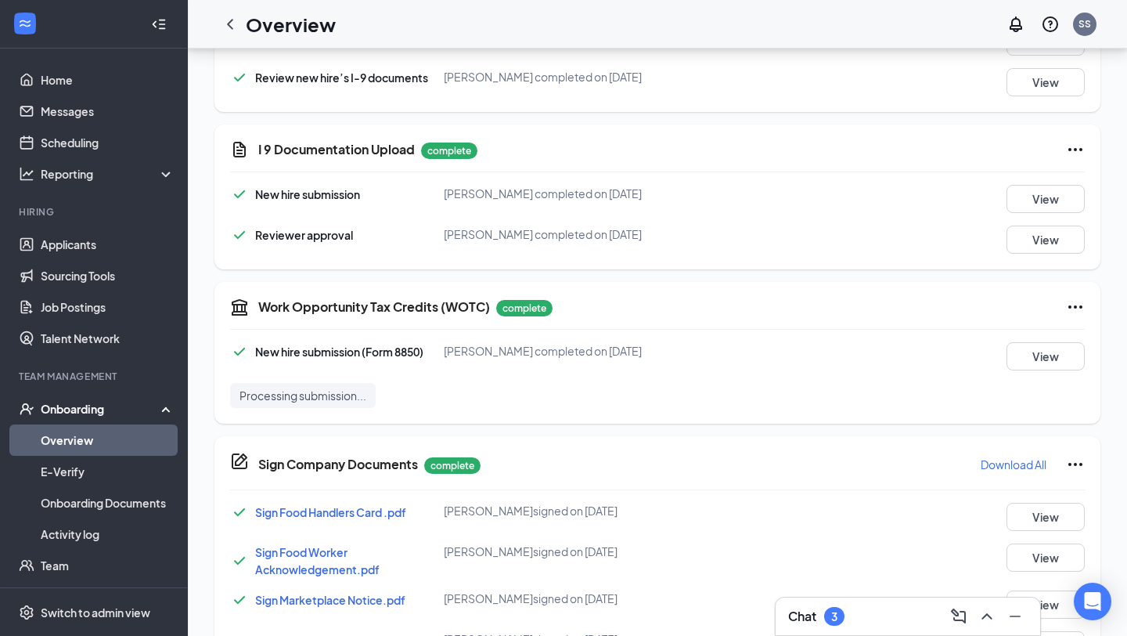
scroll to position [139, 0]
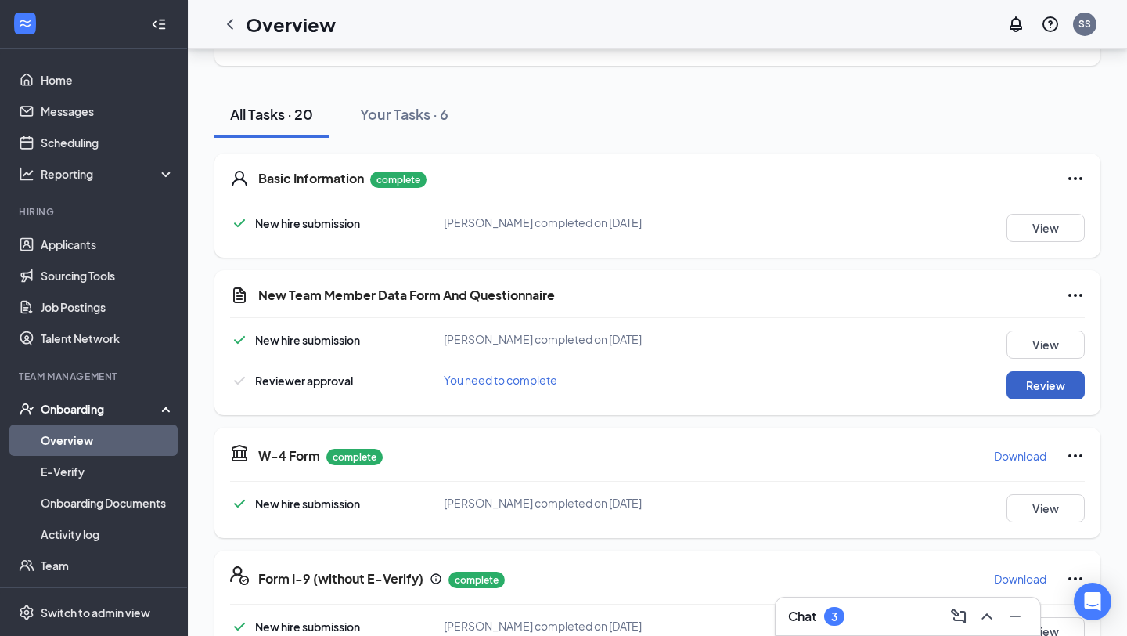
click at [1051, 388] on button "Review" at bounding box center [1046, 385] width 78 height 28
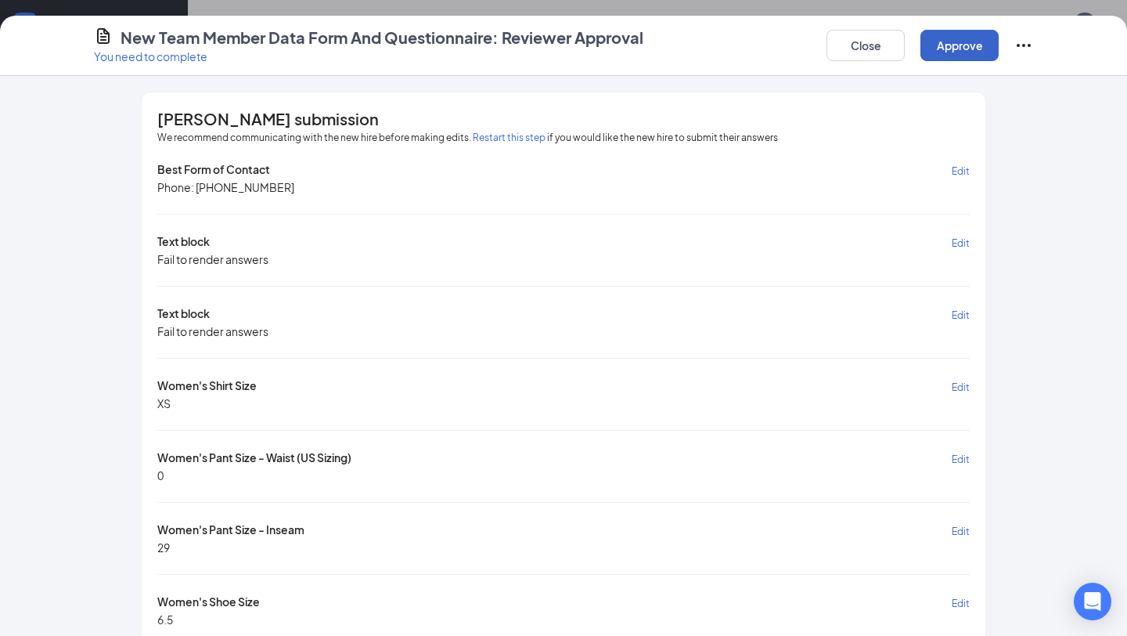
click at [970, 40] on button "Approve" at bounding box center [960, 45] width 78 height 31
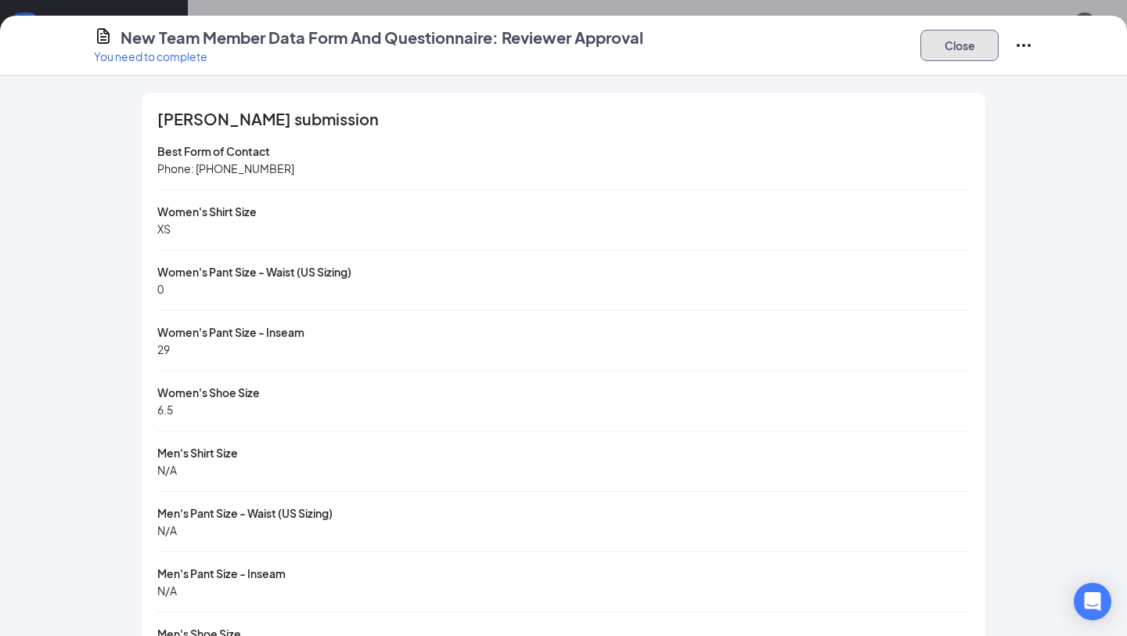
click at [967, 36] on button "Close" at bounding box center [960, 45] width 78 height 31
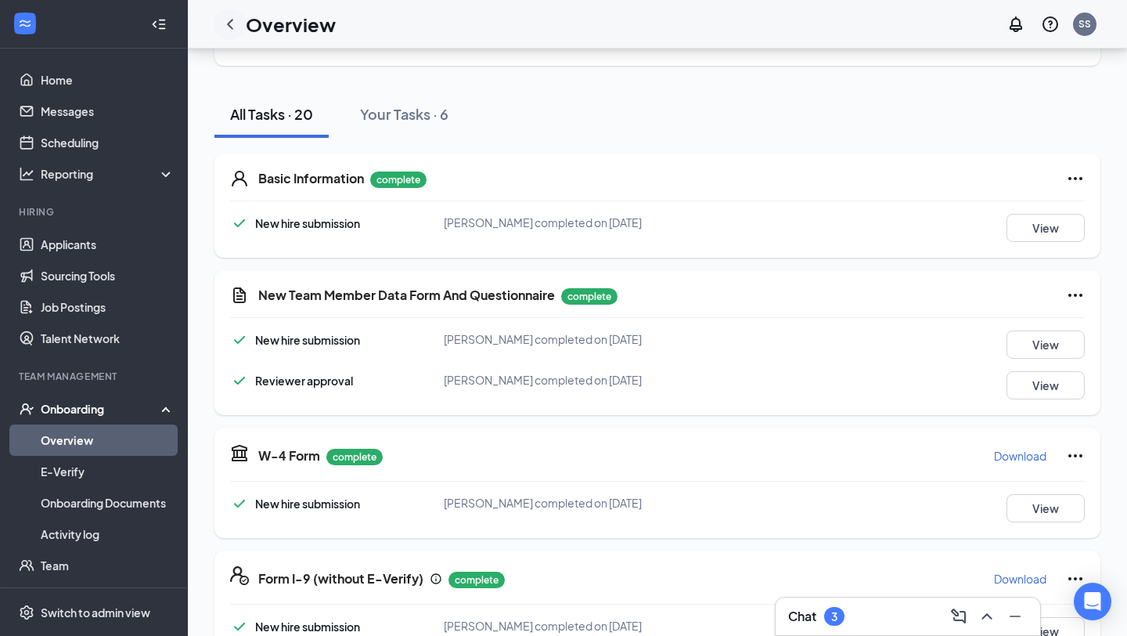
click at [232, 19] on icon "ChevronLeft" at bounding box center [230, 24] width 6 height 10
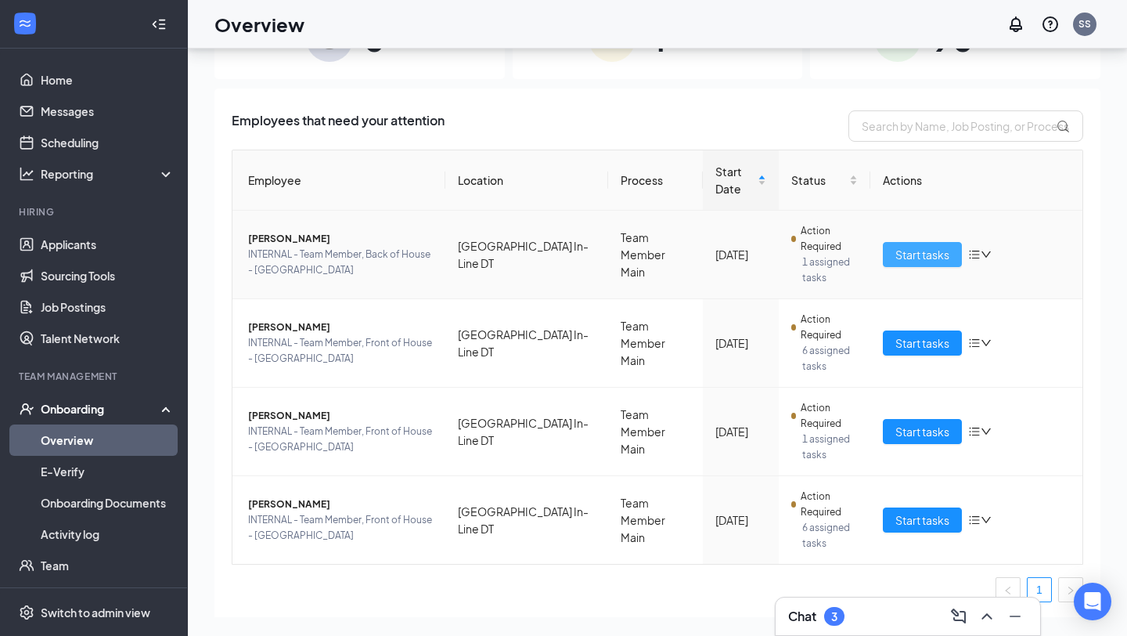
click at [925, 258] on span "Start tasks" at bounding box center [923, 254] width 54 height 17
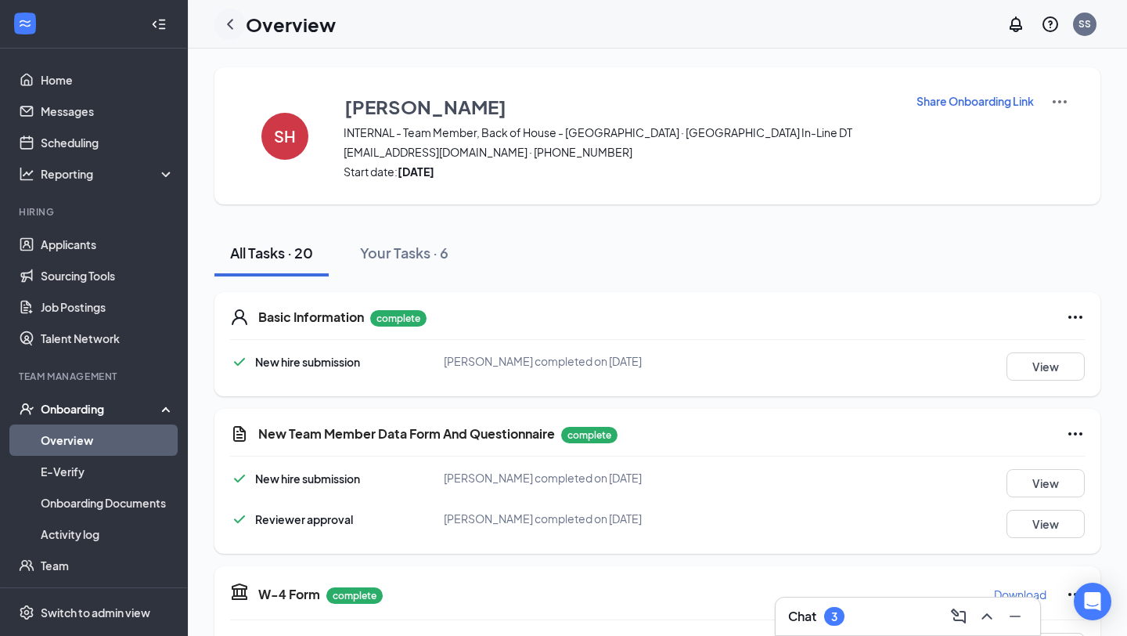
click at [233, 21] on icon "ChevronLeft" at bounding box center [230, 24] width 19 height 19
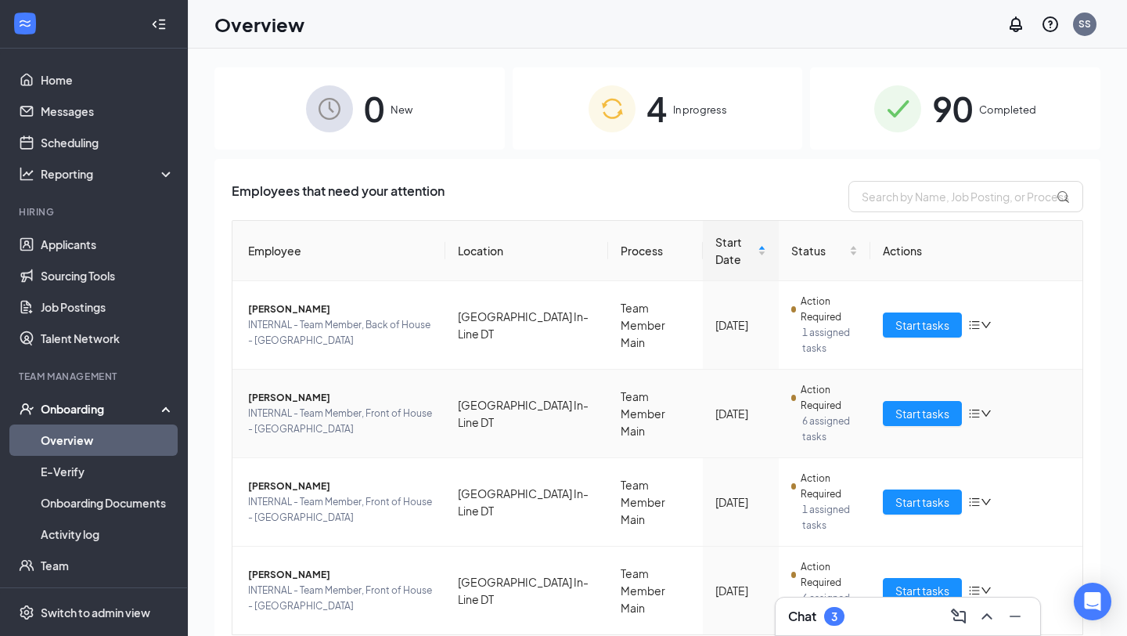
scroll to position [53, 0]
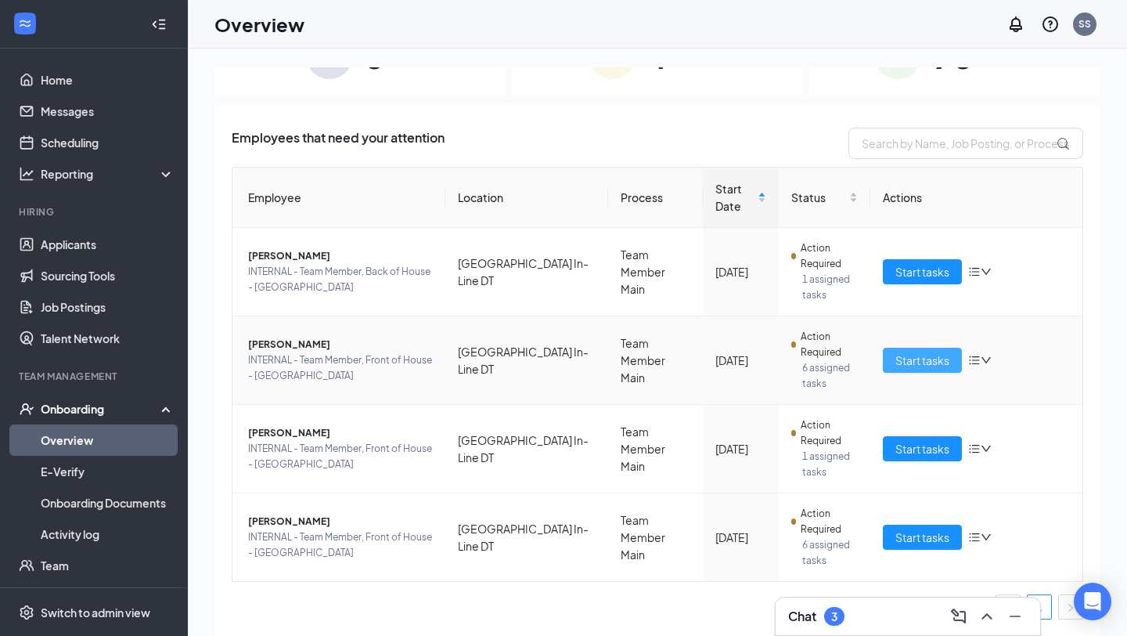
click at [926, 362] on span "Start tasks" at bounding box center [923, 360] width 54 height 17
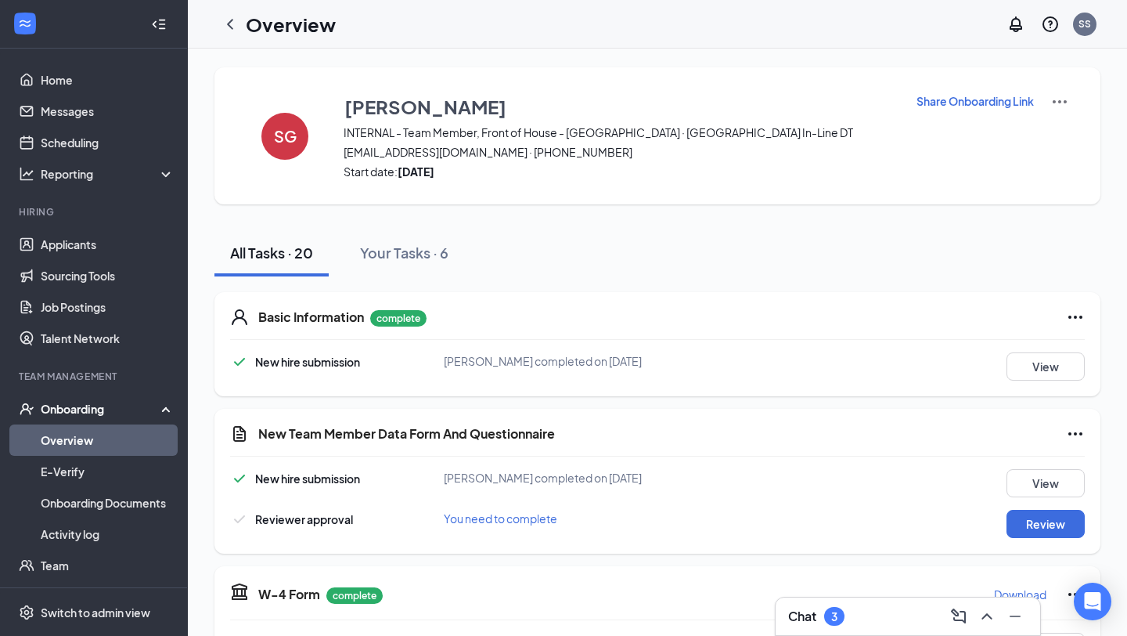
click at [1062, 99] on img at bounding box center [1060, 101] width 19 height 19
click at [1061, 131] on span "View details" at bounding box center [1059, 129] width 61 height 17
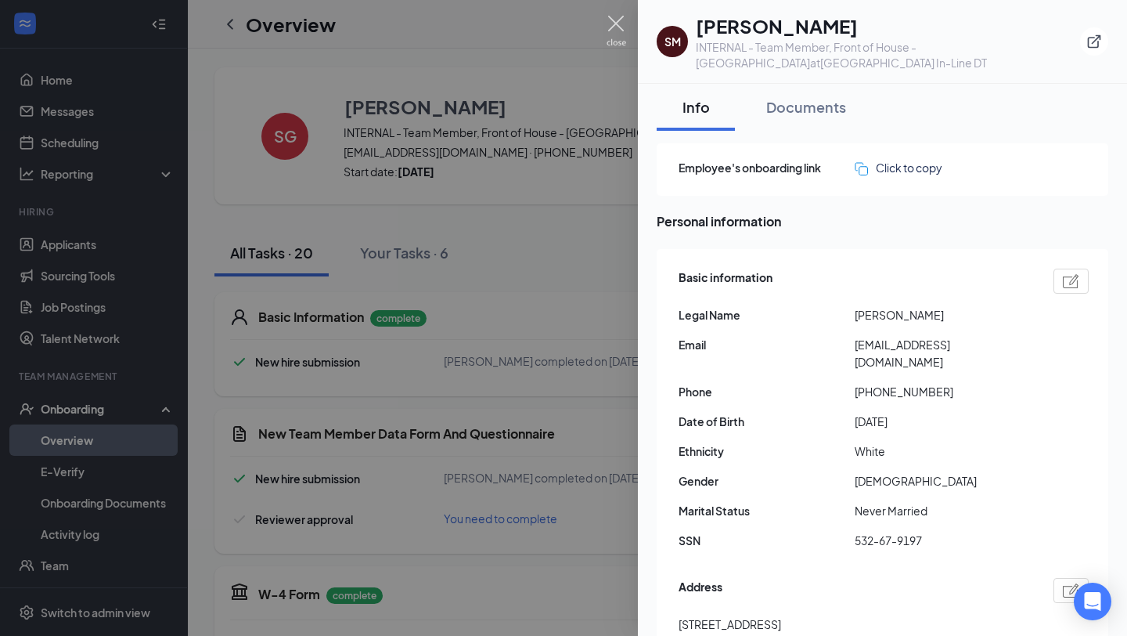
click at [616, 28] on img at bounding box center [617, 31] width 20 height 31
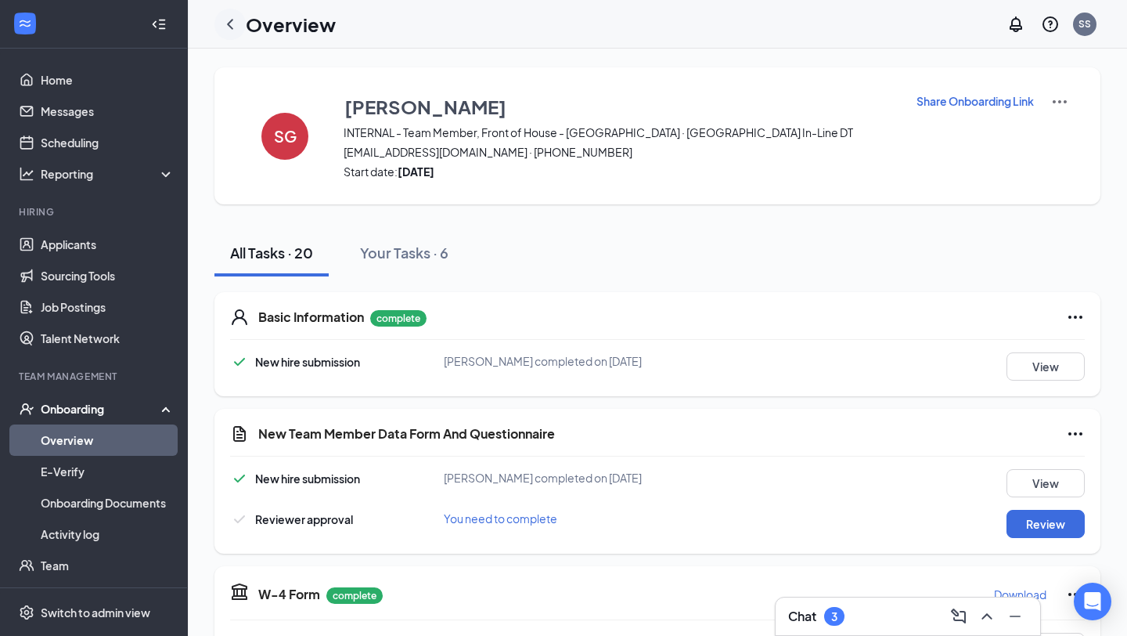
click at [231, 21] on icon "ChevronLeft" at bounding box center [230, 24] width 6 height 10
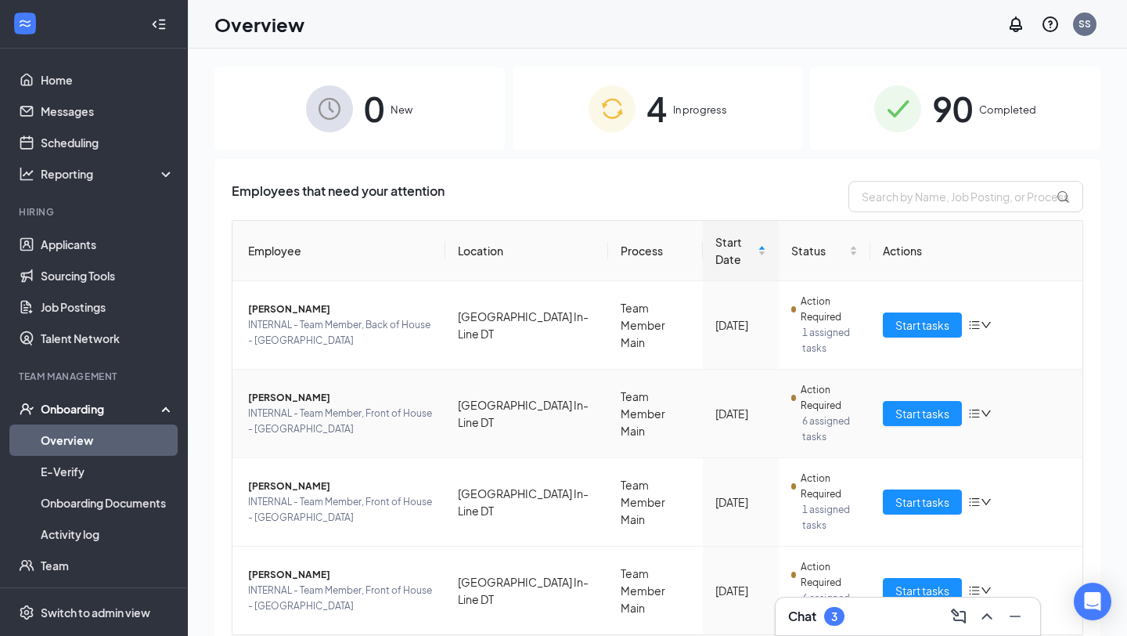
scroll to position [53, 0]
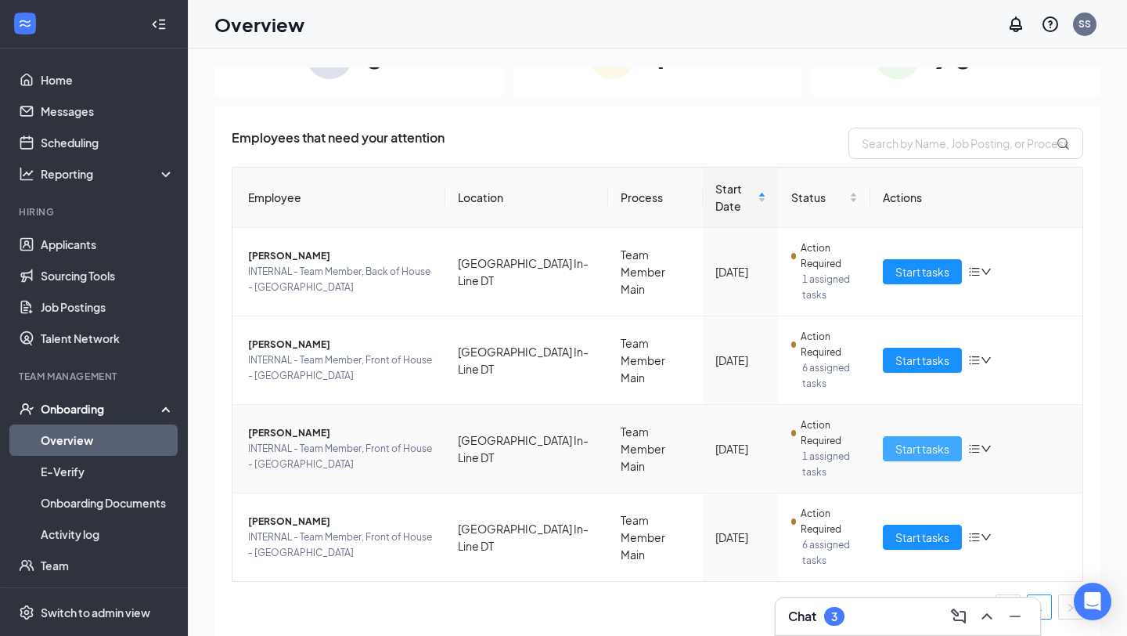
click at [930, 445] on span "Start tasks" at bounding box center [923, 448] width 54 height 17
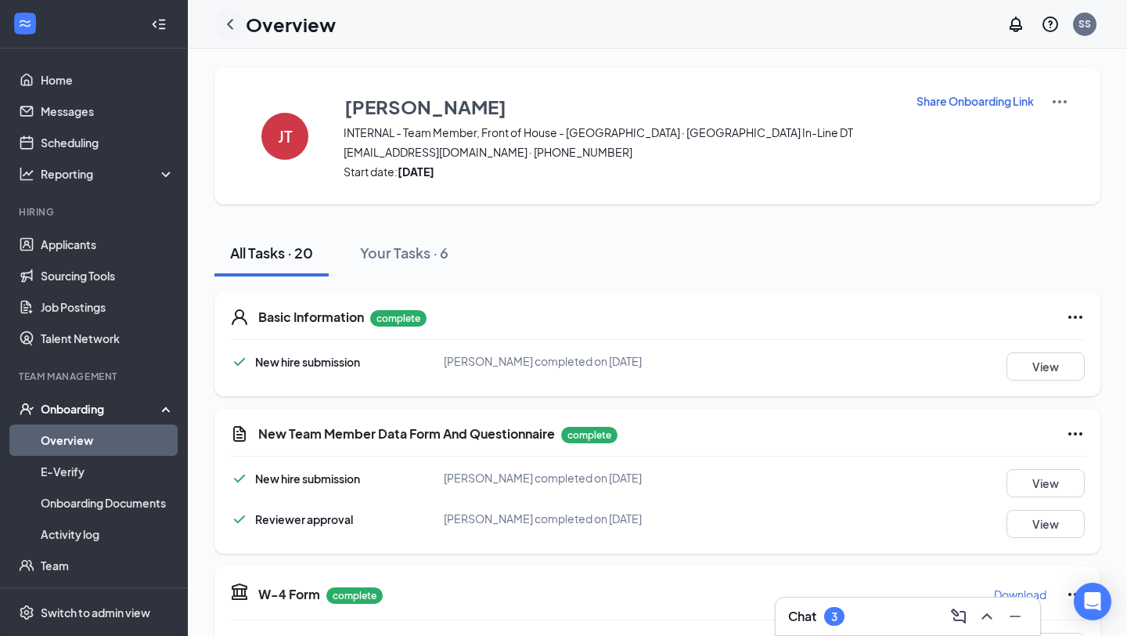
click at [231, 23] on icon "ChevronLeft" at bounding box center [230, 24] width 19 height 19
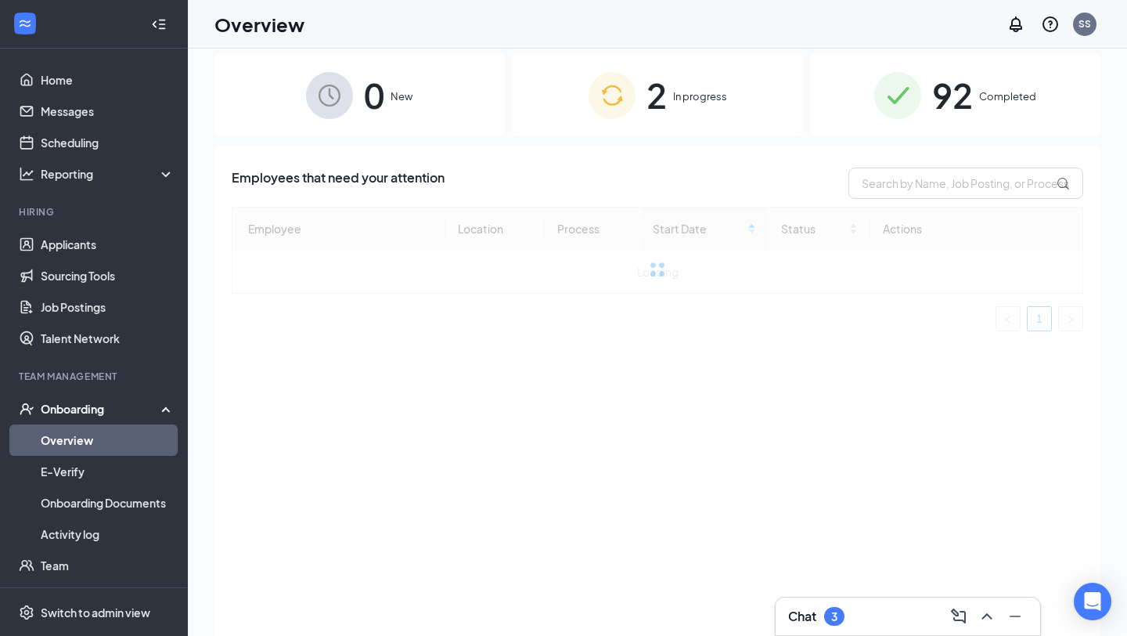
scroll to position [16, 0]
